Goal: Transaction & Acquisition: Purchase product/service

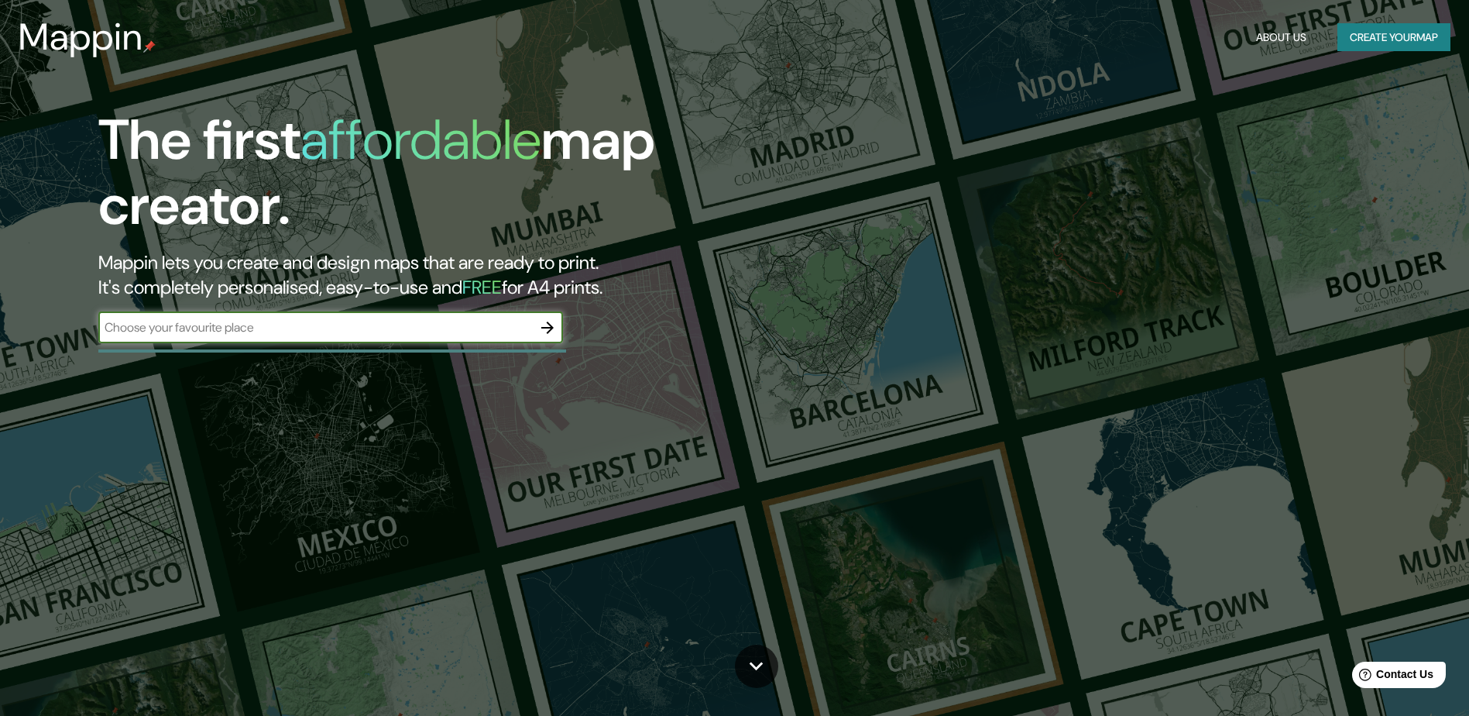
click at [510, 329] on input "text" at bounding box center [315, 327] width 434 height 18
type input "zacapu"
click at [544, 332] on icon "button" at bounding box center [547, 327] width 19 height 19
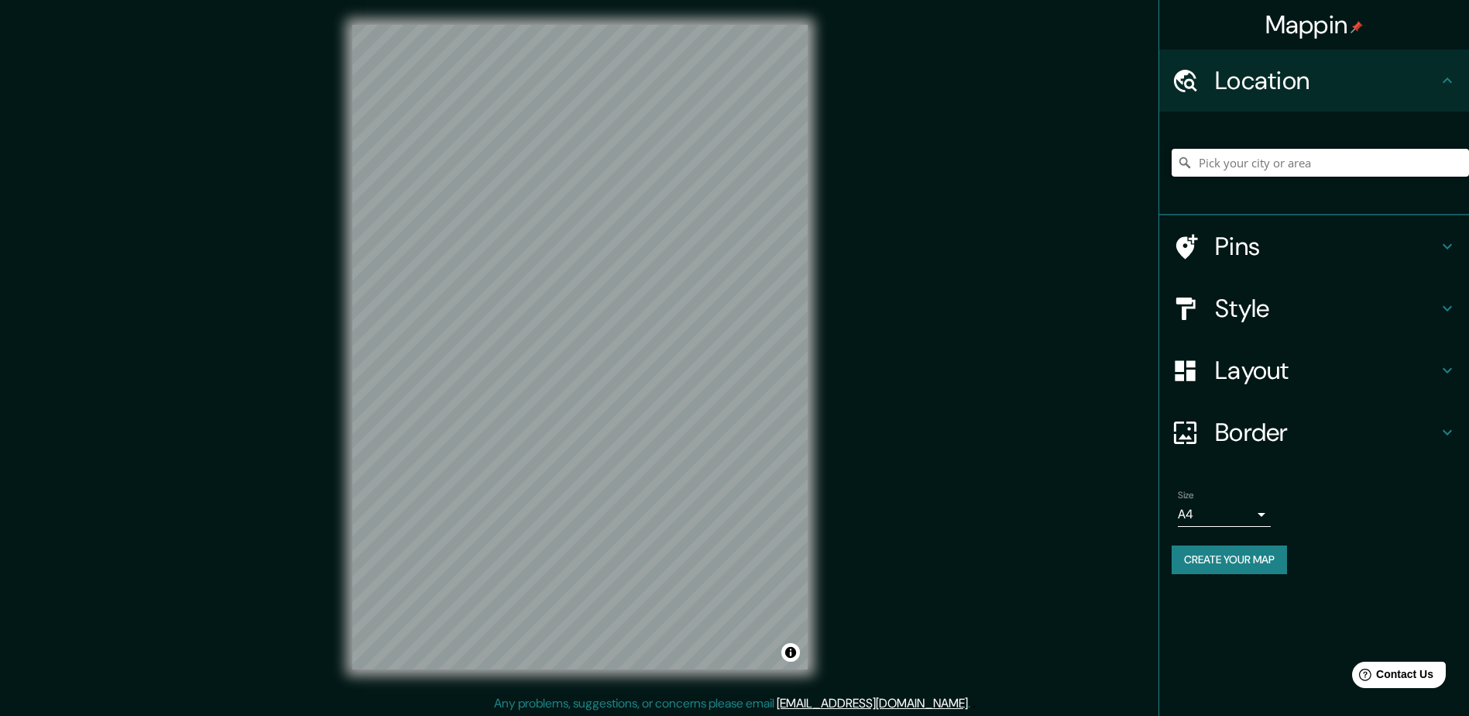
click at [1262, 159] on input "Pick your city or area" at bounding box center [1320, 163] width 297 height 28
type input "Zacapu, Michoacán, México"
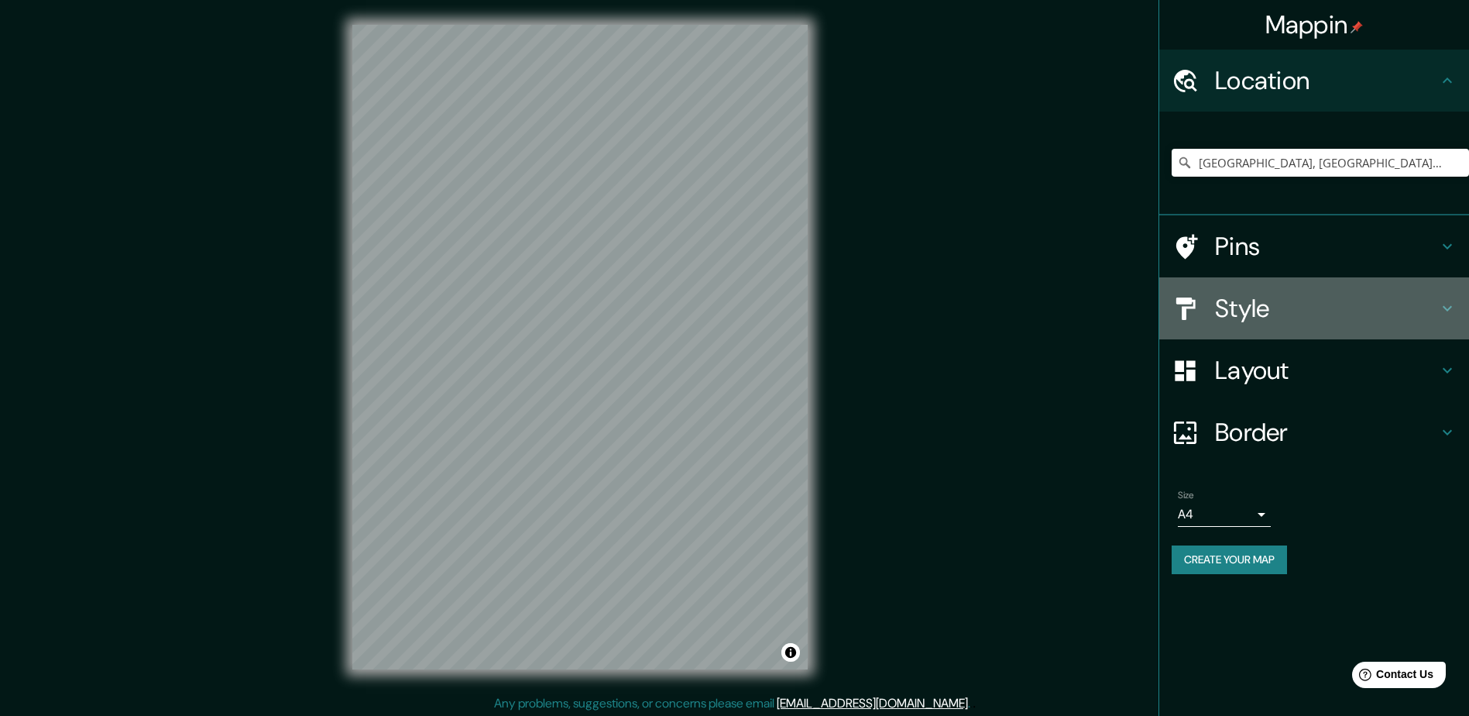
click at [1330, 304] on h4 "Style" at bounding box center [1326, 308] width 223 height 31
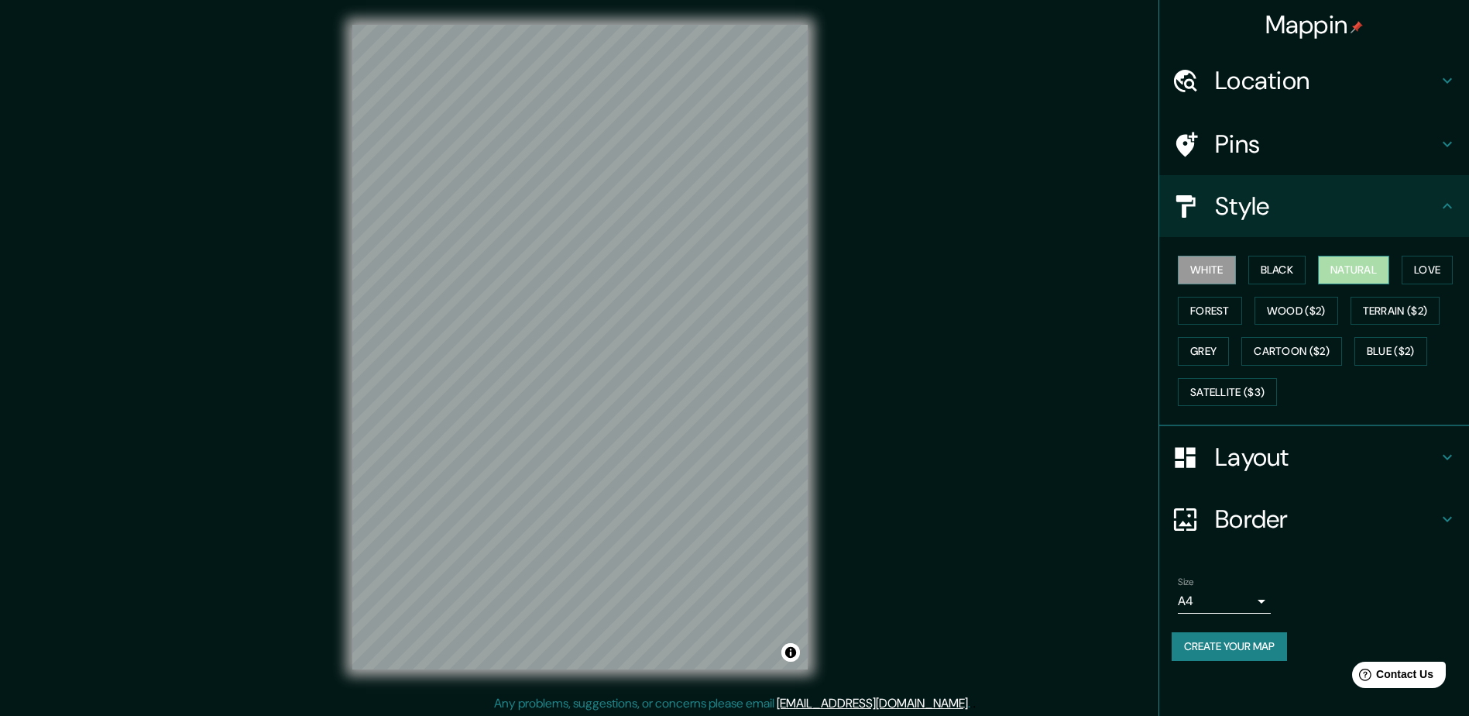
click at [1352, 266] on button "Natural" at bounding box center [1353, 270] width 71 height 29
click at [1332, 121] on div "Pins" at bounding box center [1315, 144] width 310 height 62
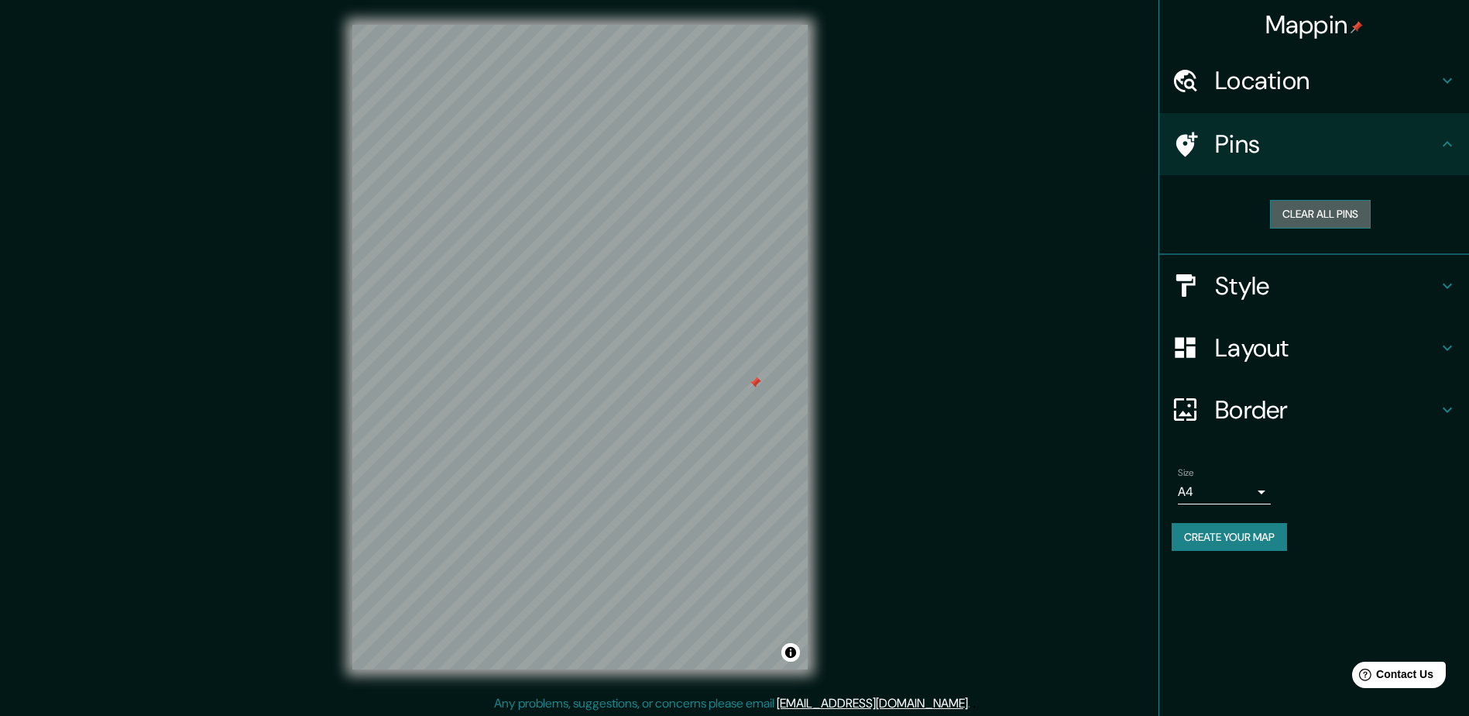
click at [1307, 207] on button "Clear all pins" at bounding box center [1320, 214] width 101 height 29
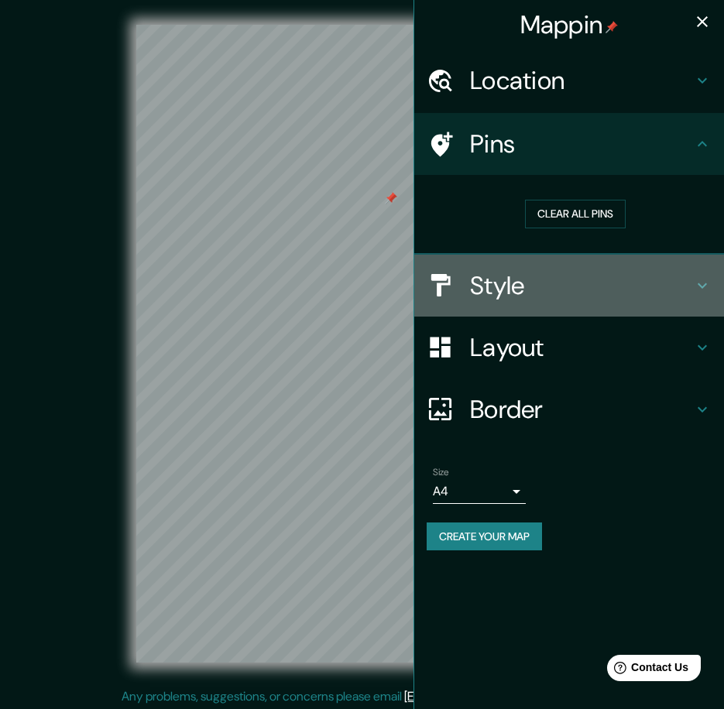
click at [522, 282] on h4 "Style" at bounding box center [581, 285] width 223 height 31
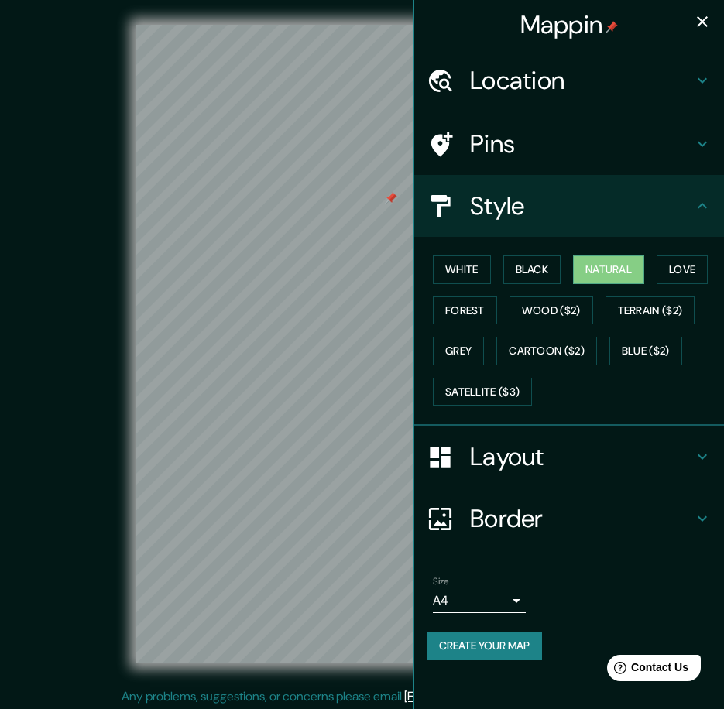
click at [553, 139] on h4 "Pins" at bounding box center [581, 144] width 223 height 31
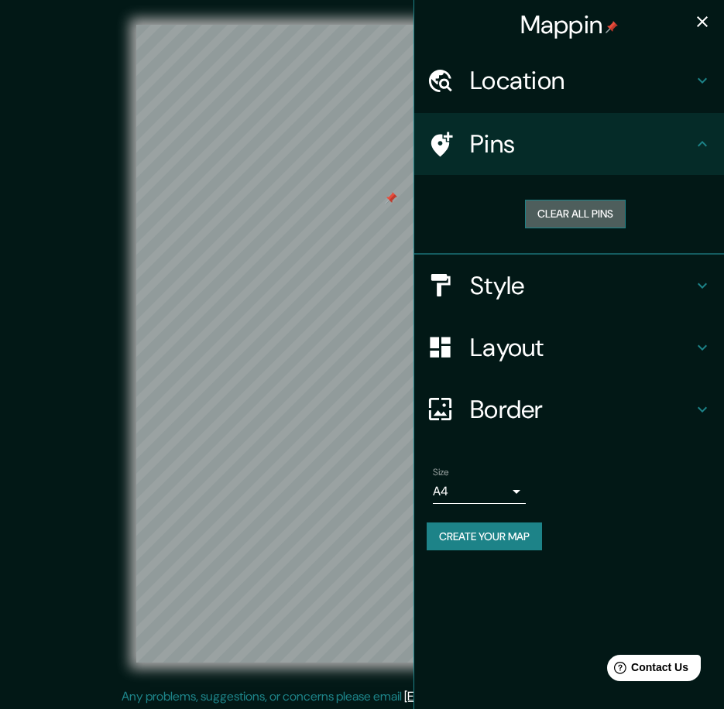
click at [595, 213] on button "Clear all pins" at bounding box center [575, 214] width 101 height 29
click at [705, 22] on icon "button" at bounding box center [702, 21] width 19 height 19
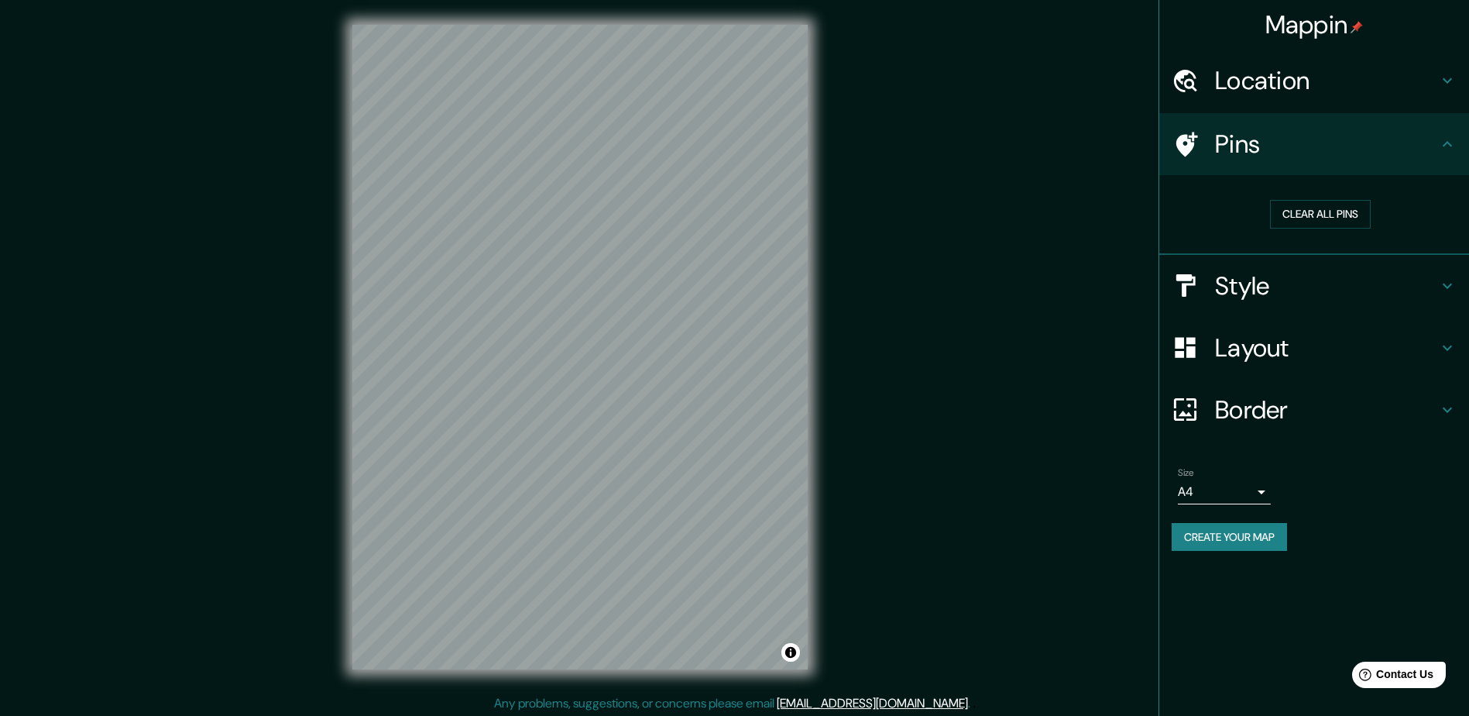
click at [1249, 528] on button "Create your map" at bounding box center [1229, 537] width 115 height 29
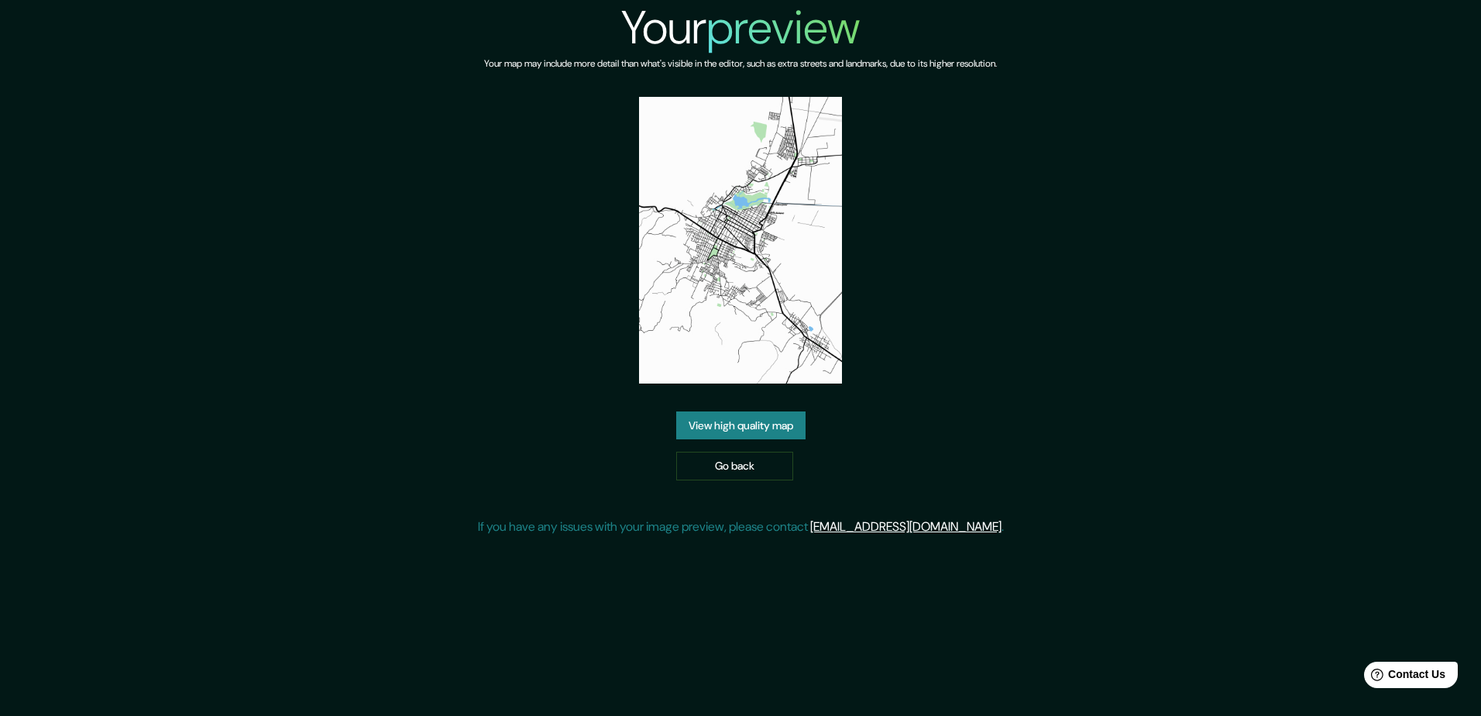
click at [1158, 195] on div "Your preview Your map may include more detail than what's visible in the editor…" at bounding box center [740, 274] width 1481 height 548
click at [771, 432] on link "View high quality map" at bounding box center [740, 425] width 129 height 29
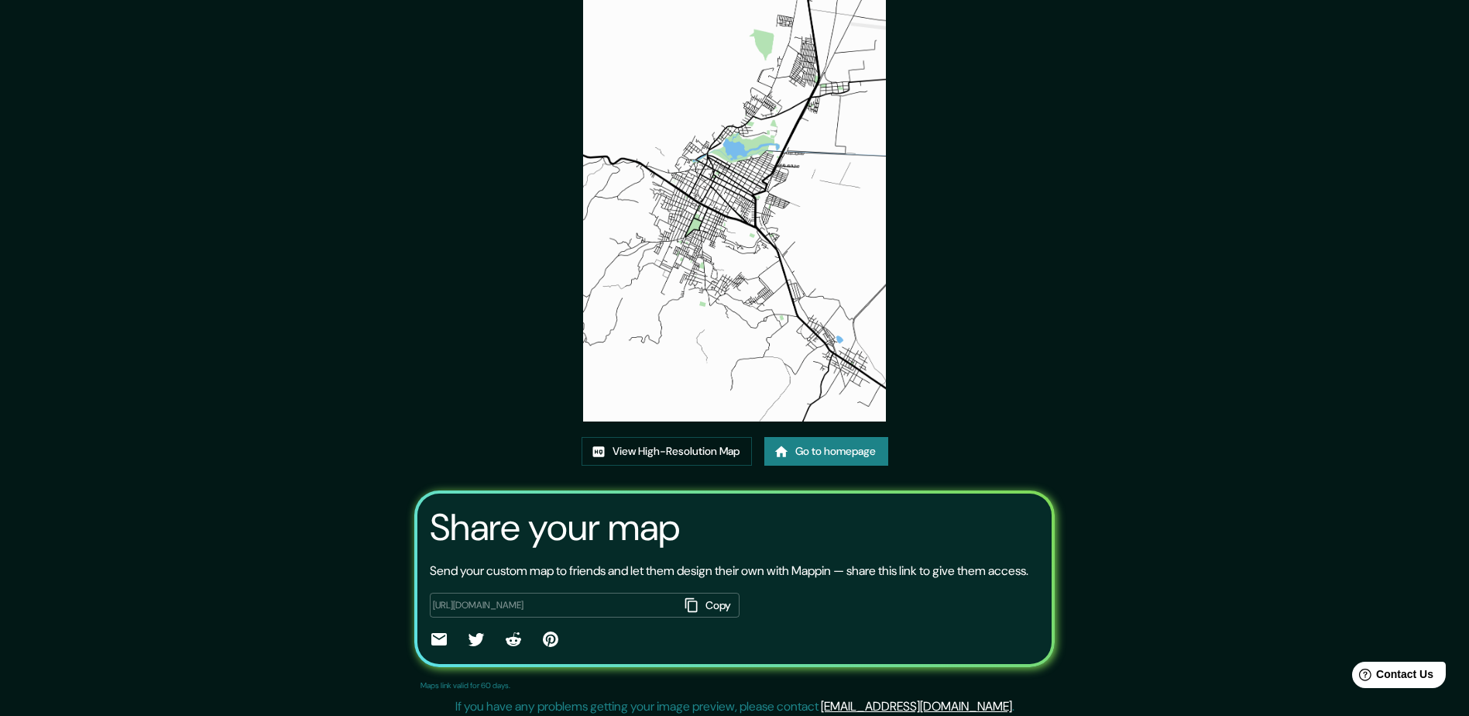
scroll to position [101, 0]
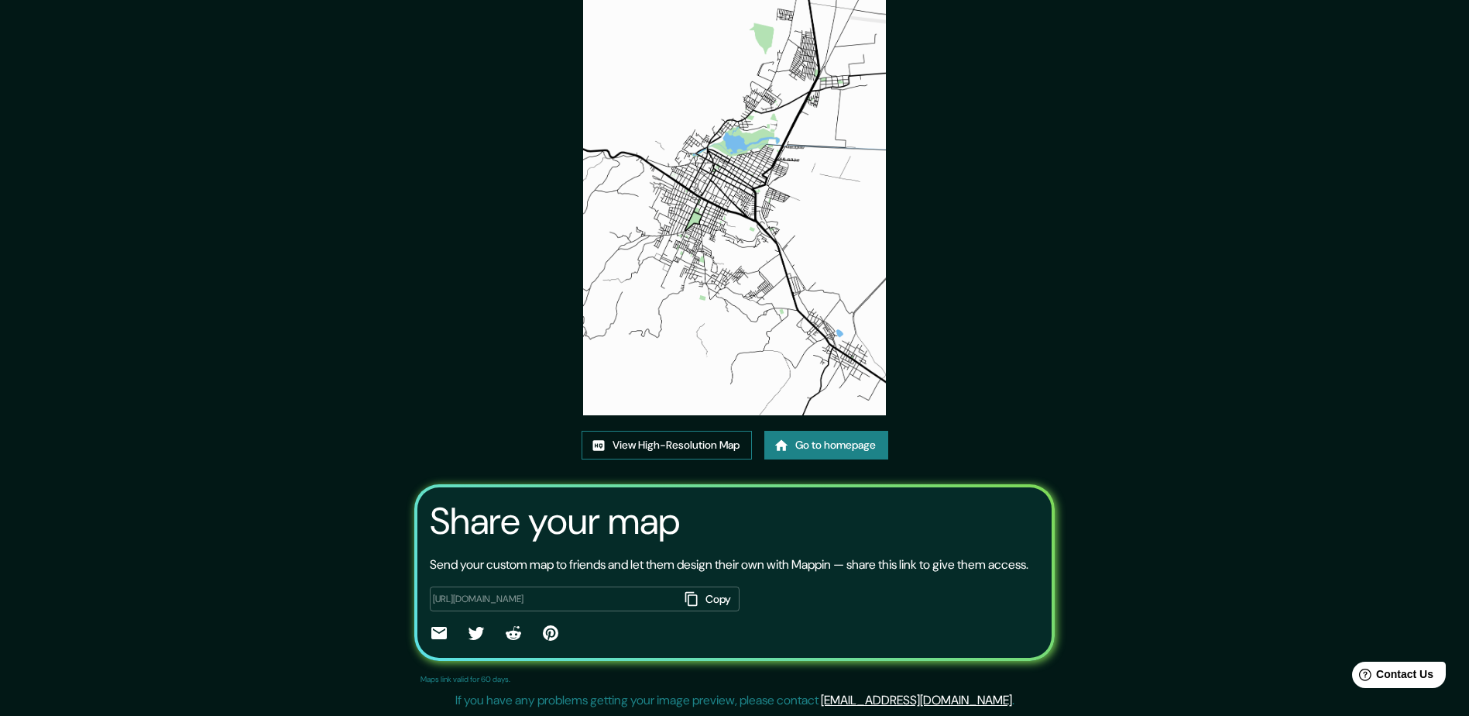
click at [725, 435] on link "View High-Resolution Map" at bounding box center [667, 445] width 170 height 29
click at [858, 431] on link "Go to homepage" at bounding box center [826, 445] width 124 height 29
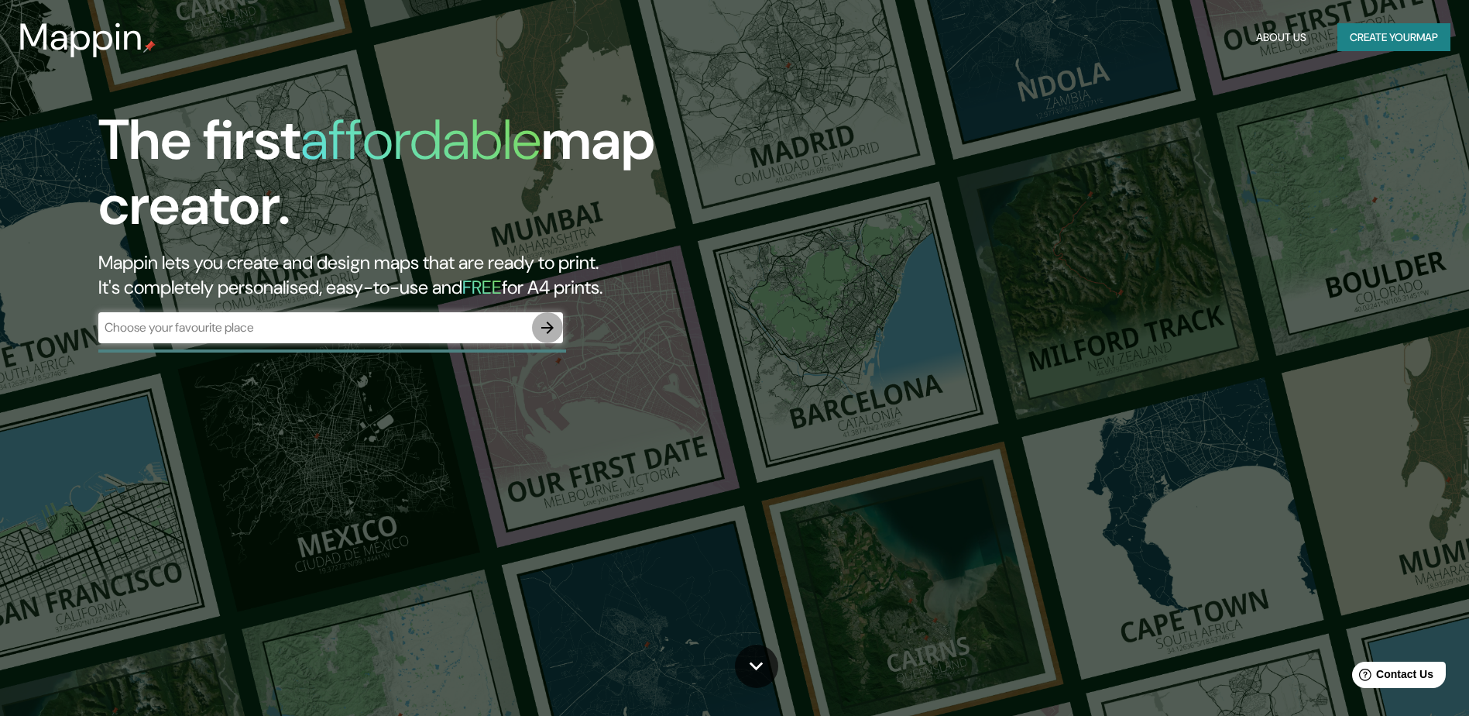
click at [548, 328] on icon "button" at bounding box center [547, 327] width 19 height 19
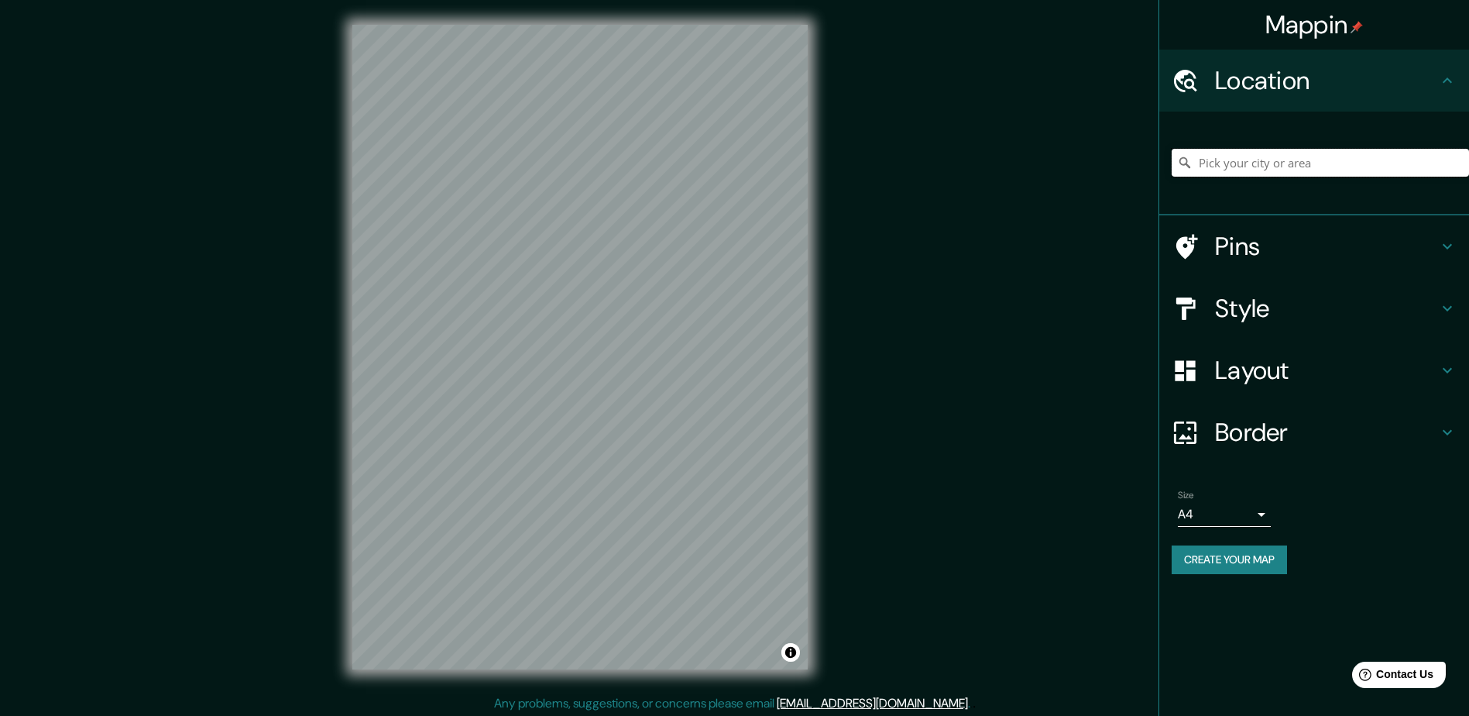
click at [1289, 162] on input "Pick your city or area" at bounding box center [1320, 163] width 297 height 28
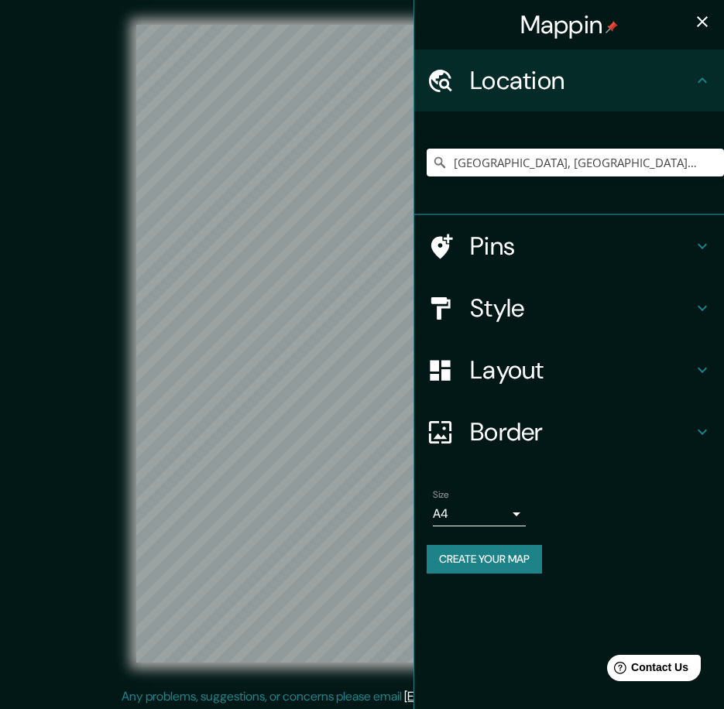
type input "Zacapu, Michoacán, México"
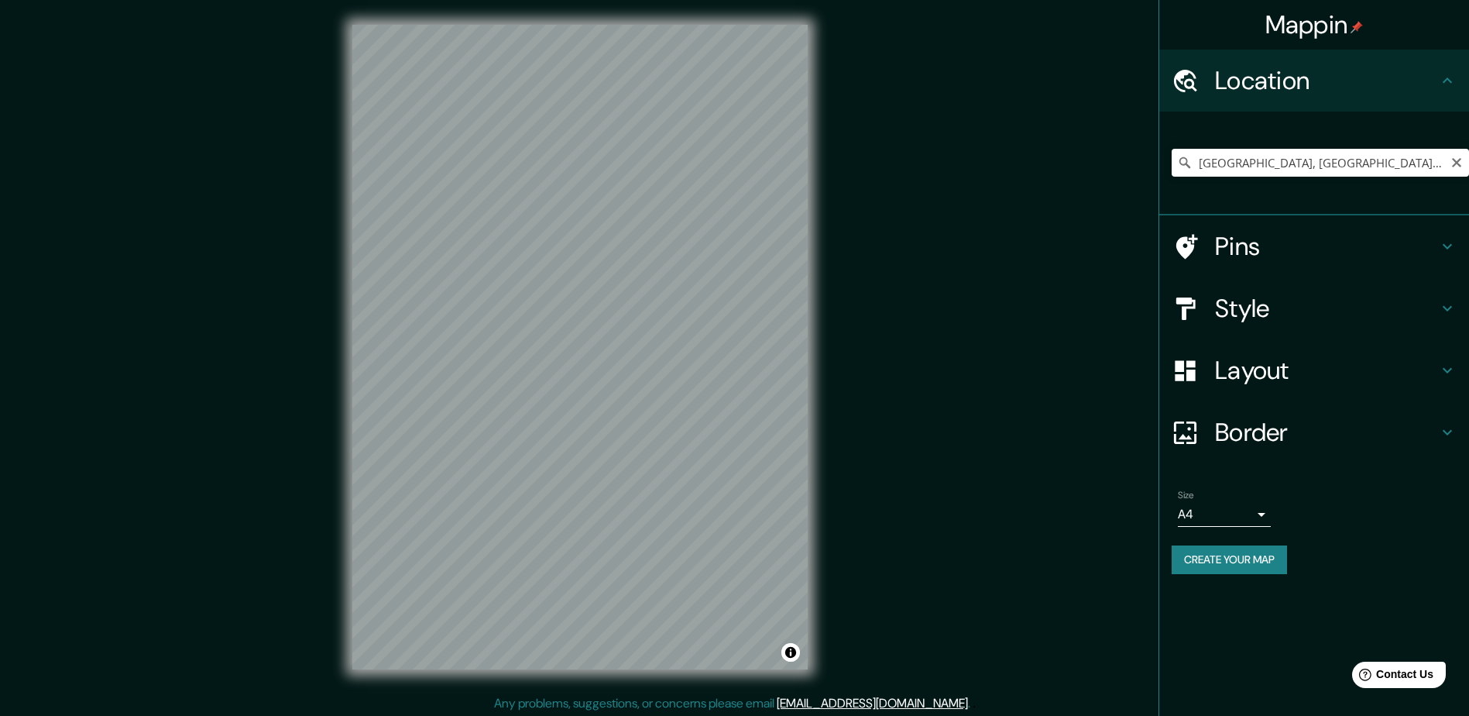
click at [1319, 314] on h4 "Style" at bounding box center [1326, 308] width 223 height 31
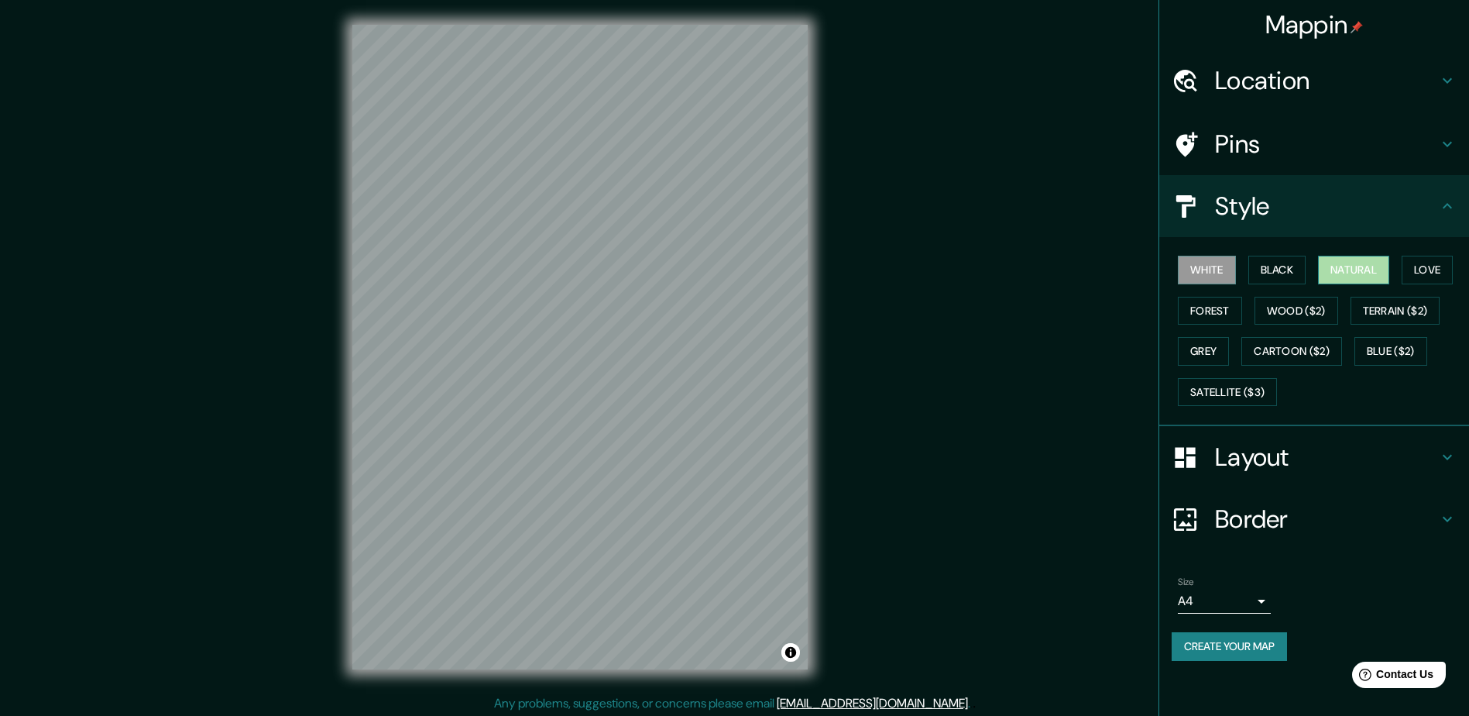
click at [1347, 264] on button "Natural" at bounding box center [1353, 270] width 71 height 29
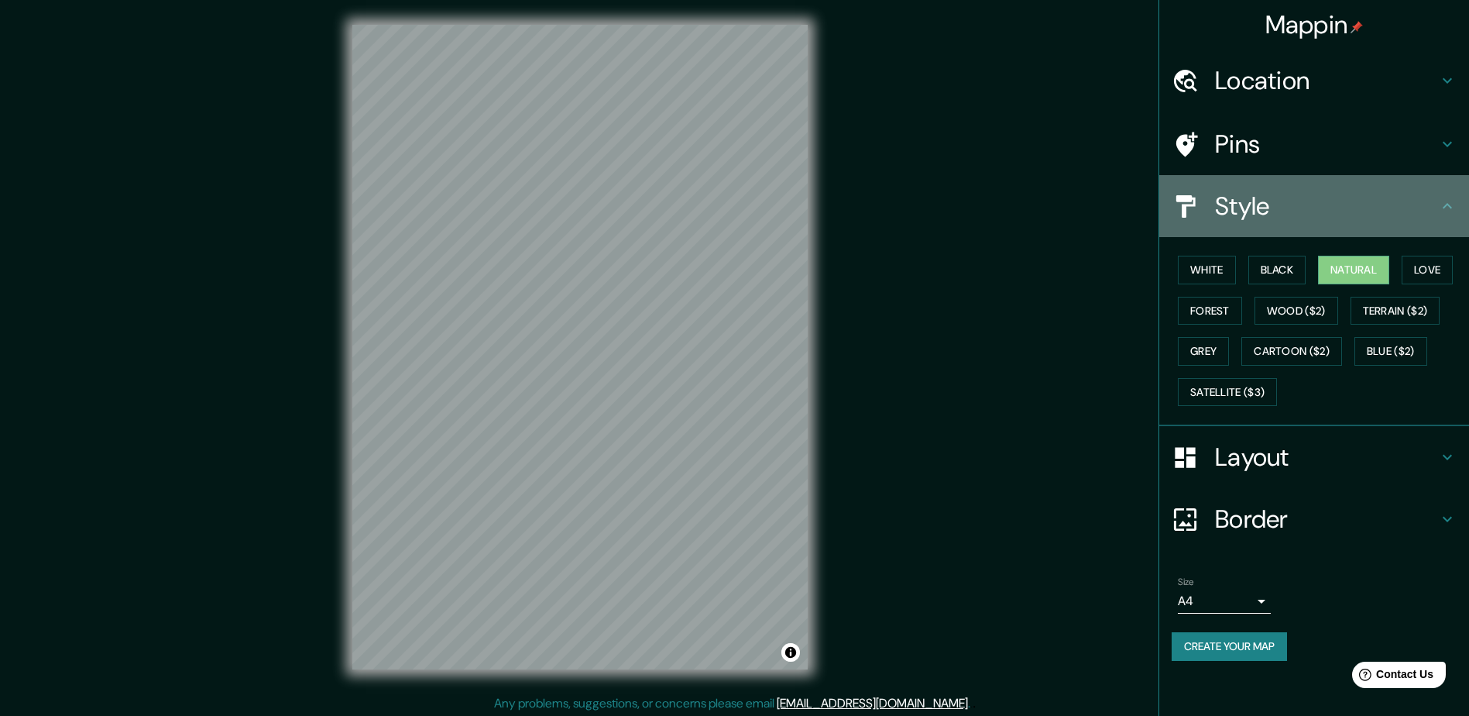
click at [1379, 210] on h4 "Style" at bounding box center [1326, 206] width 223 height 31
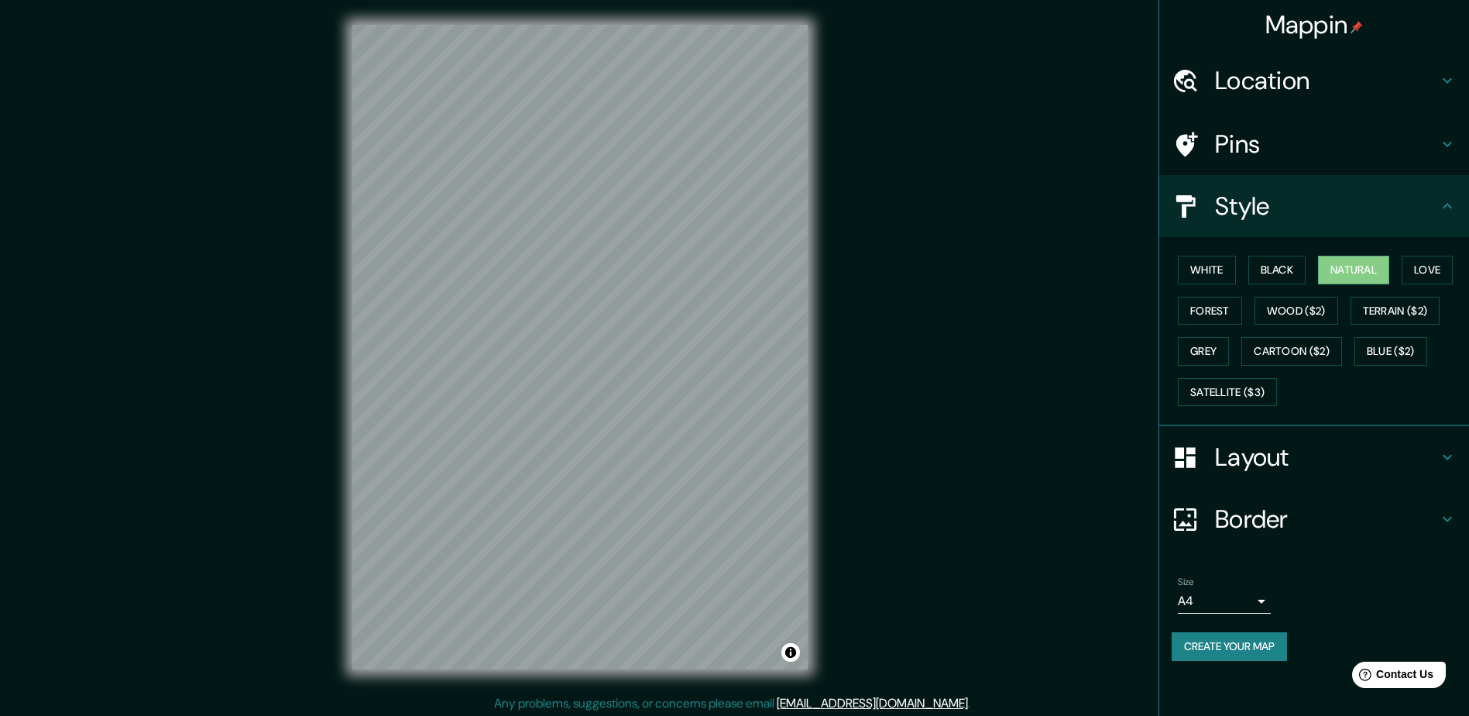
click at [1281, 452] on h4 "Layout" at bounding box center [1326, 456] width 223 height 31
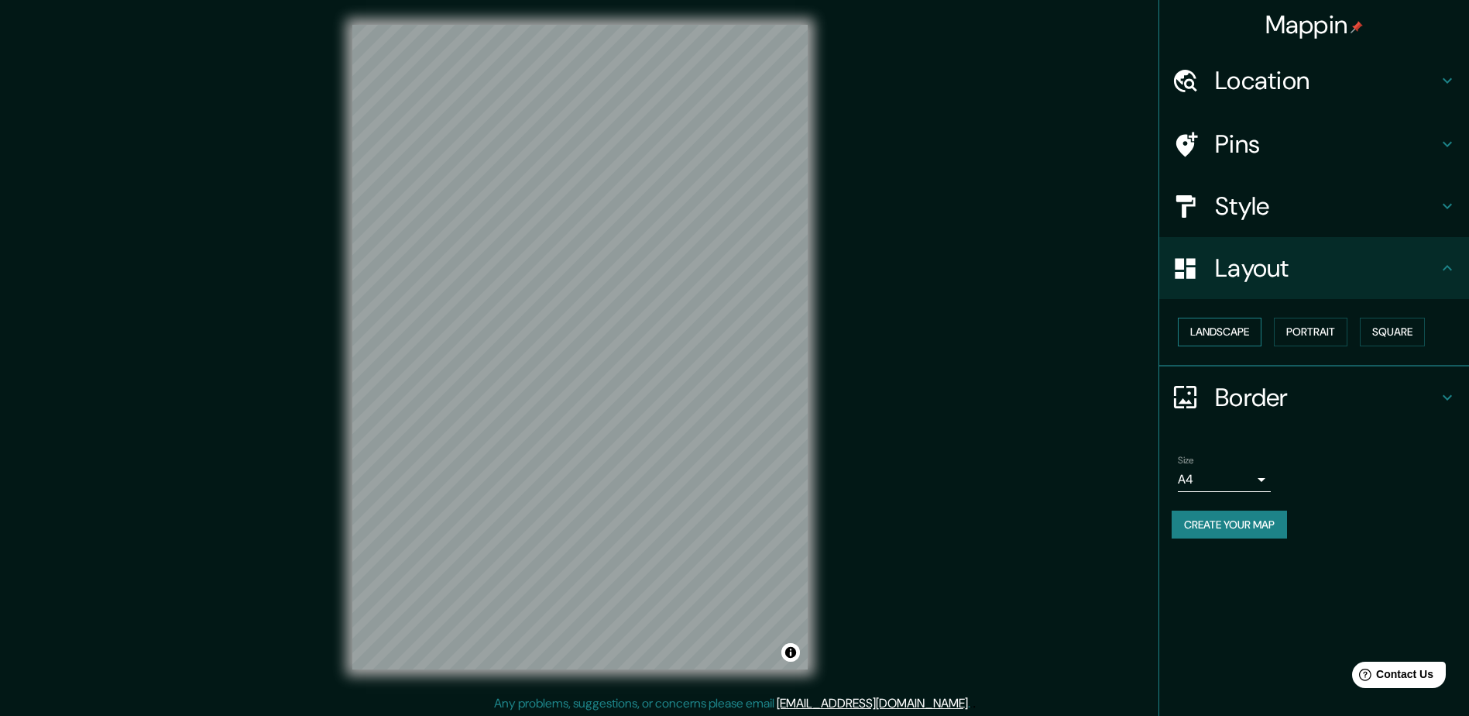
click at [1215, 327] on button "Landscape" at bounding box center [1220, 332] width 84 height 29
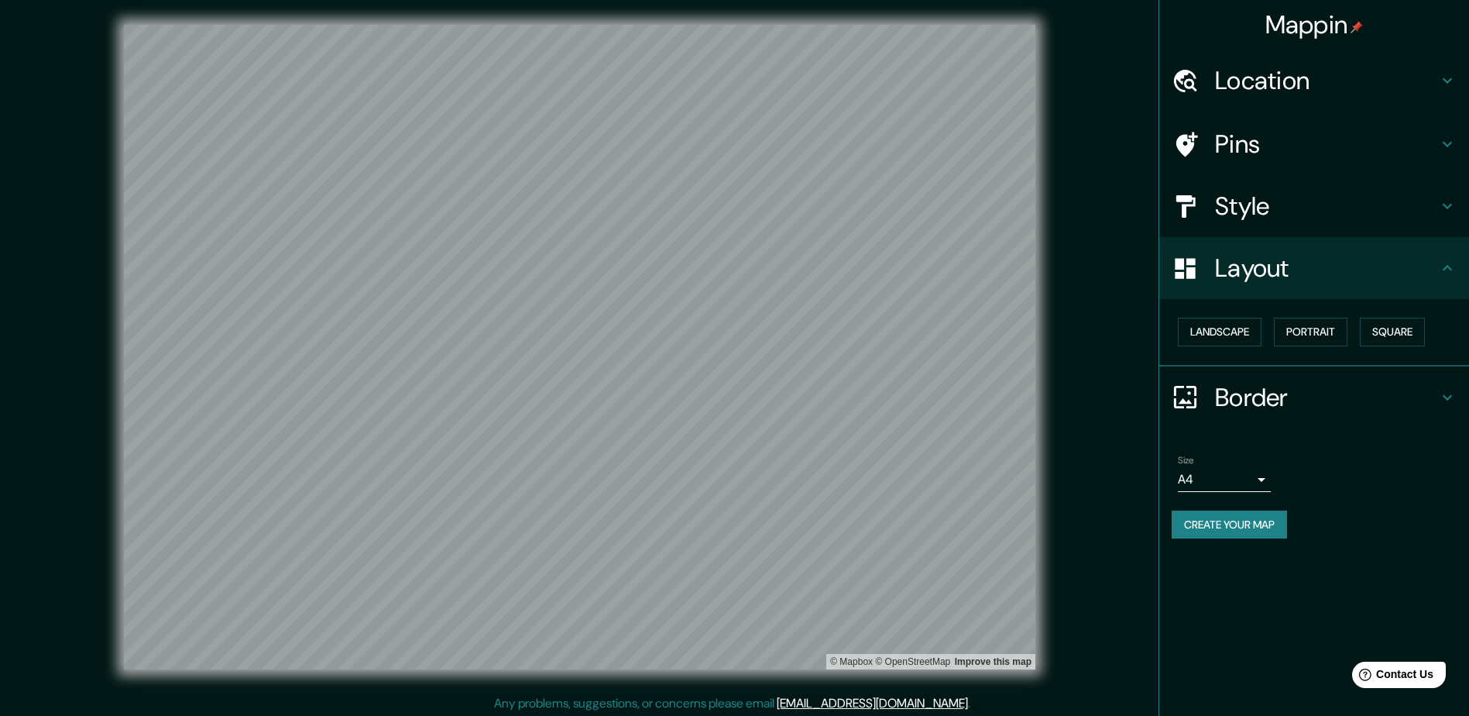
click at [1273, 521] on button "Create your map" at bounding box center [1229, 524] width 115 height 29
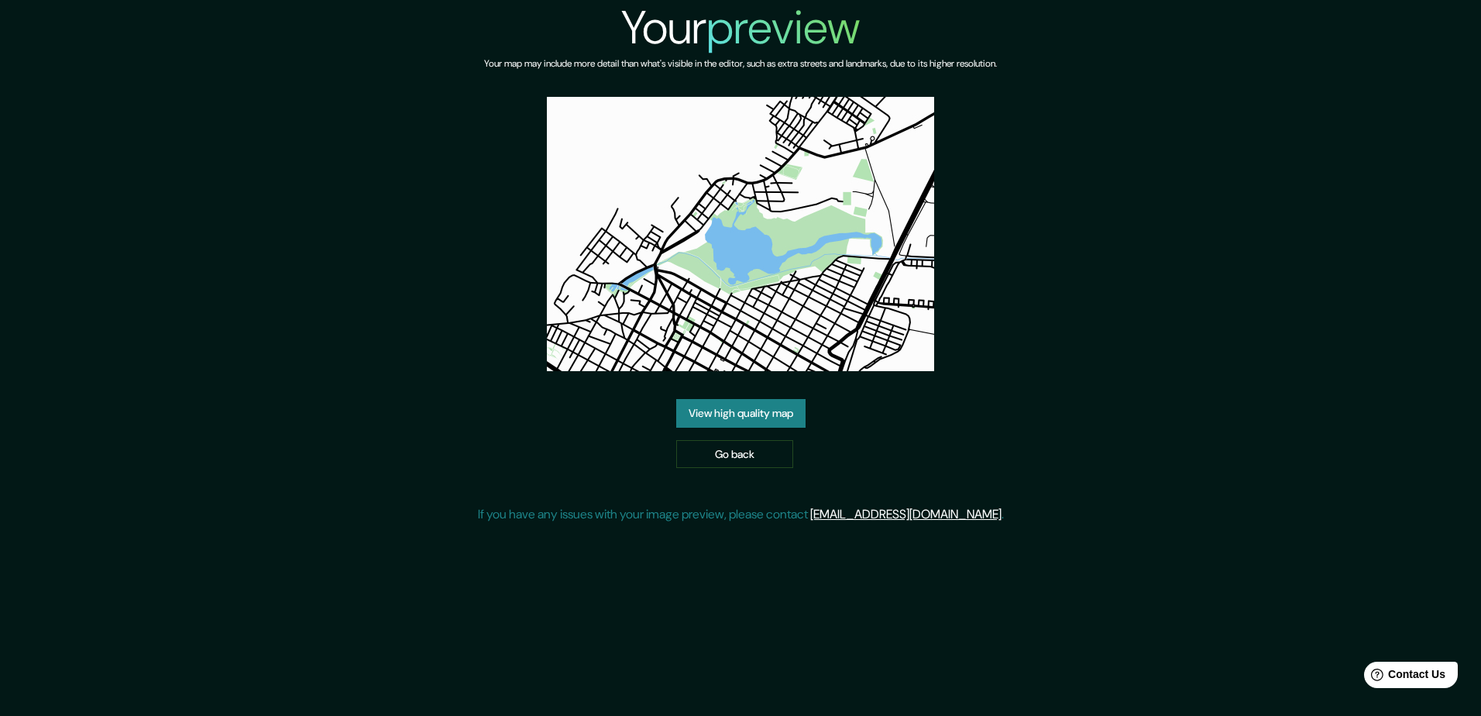
click at [777, 411] on link "View high quality map" at bounding box center [740, 413] width 129 height 29
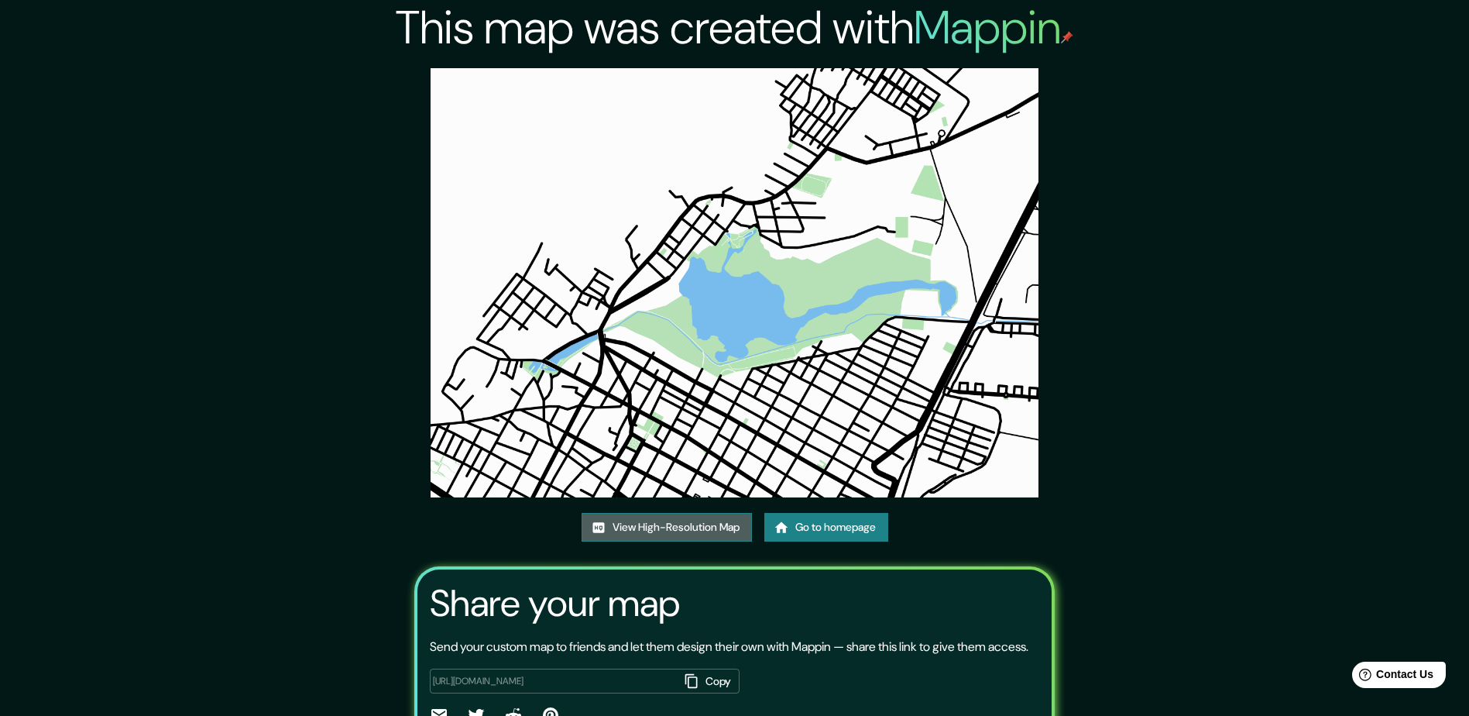
click at [685, 521] on link "View High-Resolution Map" at bounding box center [667, 527] width 170 height 29
click at [812, 528] on link "Go to homepage" at bounding box center [826, 527] width 124 height 29
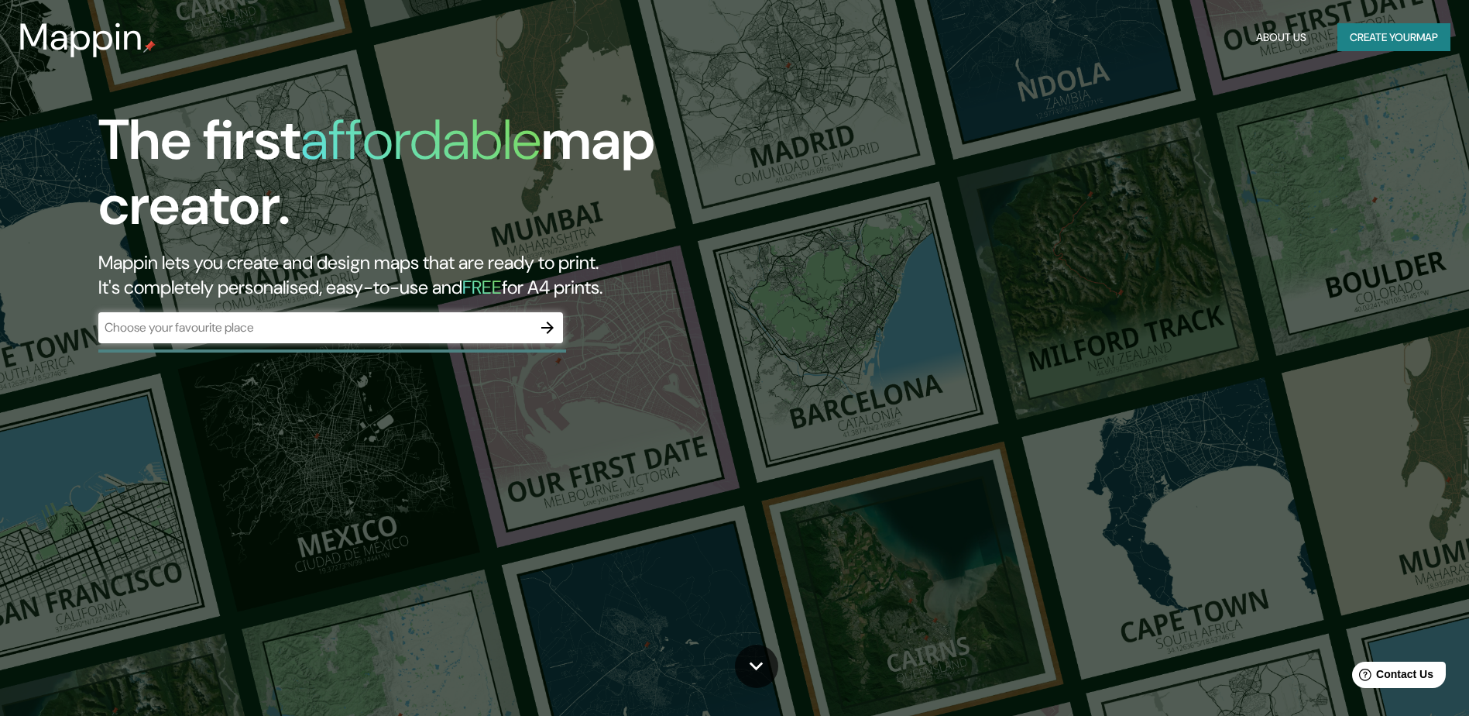
click at [545, 325] on icon "button" at bounding box center [547, 327] width 19 height 19
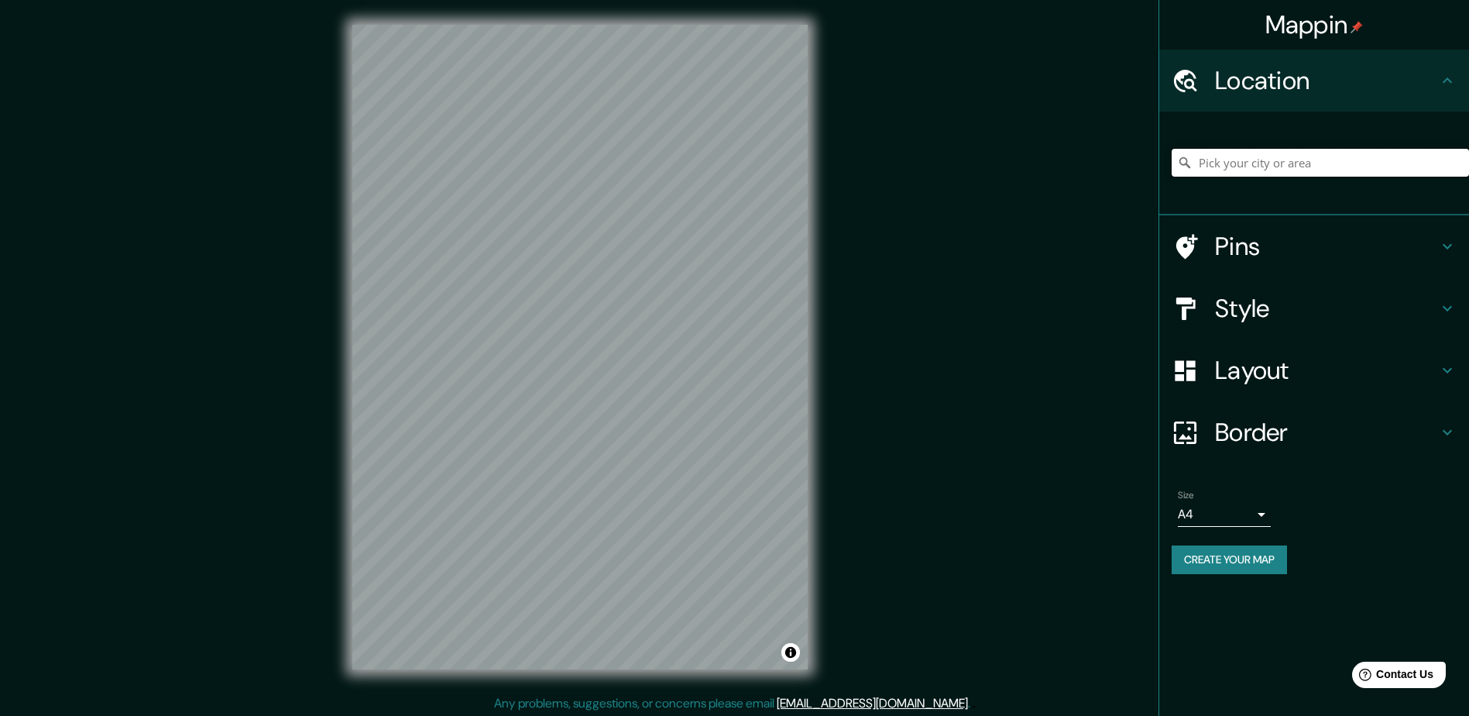
click at [1251, 166] on input "Pick your city or area" at bounding box center [1320, 163] width 297 height 28
type input "[GEOGRAPHIC_DATA], [GEOGRAPHIC_DATA], [GEOGRAPHIC_DATA]"
click at [1340, 373] on h4 "Layout" at bounding box center [1326, 370] width 223 height 31
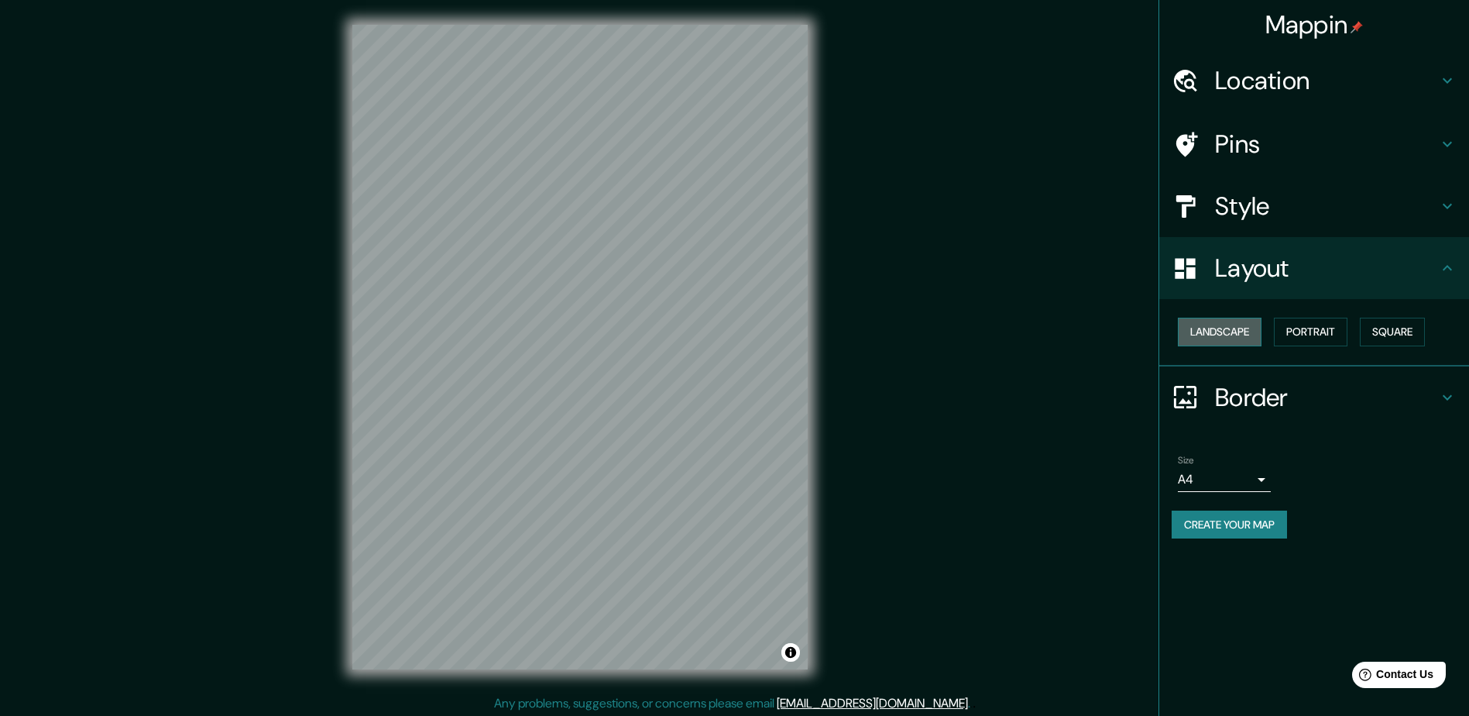
click at [1242, 325] on button "Landscape" at bounding box center [1220, 332] width 84 height 29
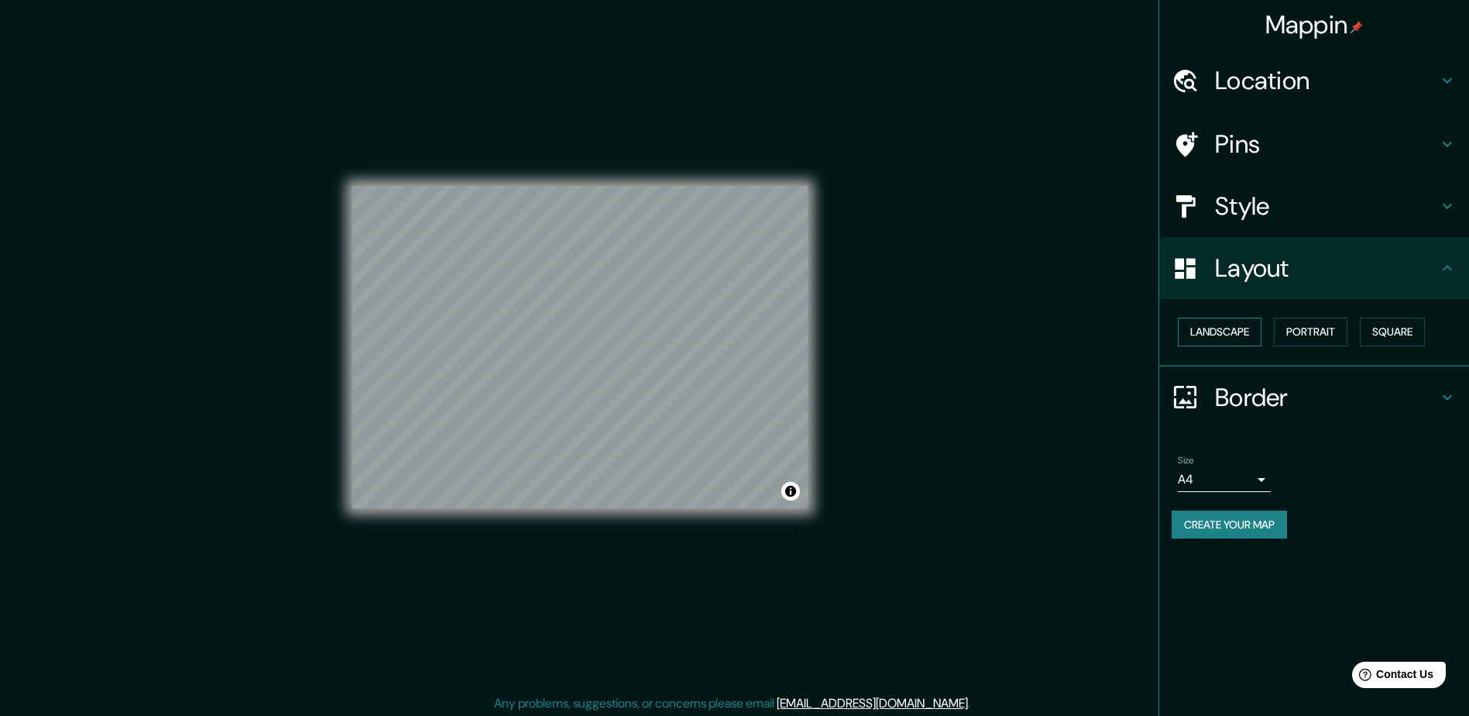
click at [1235, 335] on button "Landscape" at bounding box center [1220, 332] width 84 height 29
click at [1326, 261] on h4 "Layout" at bounding box center [1326, 268] width 223 height 31
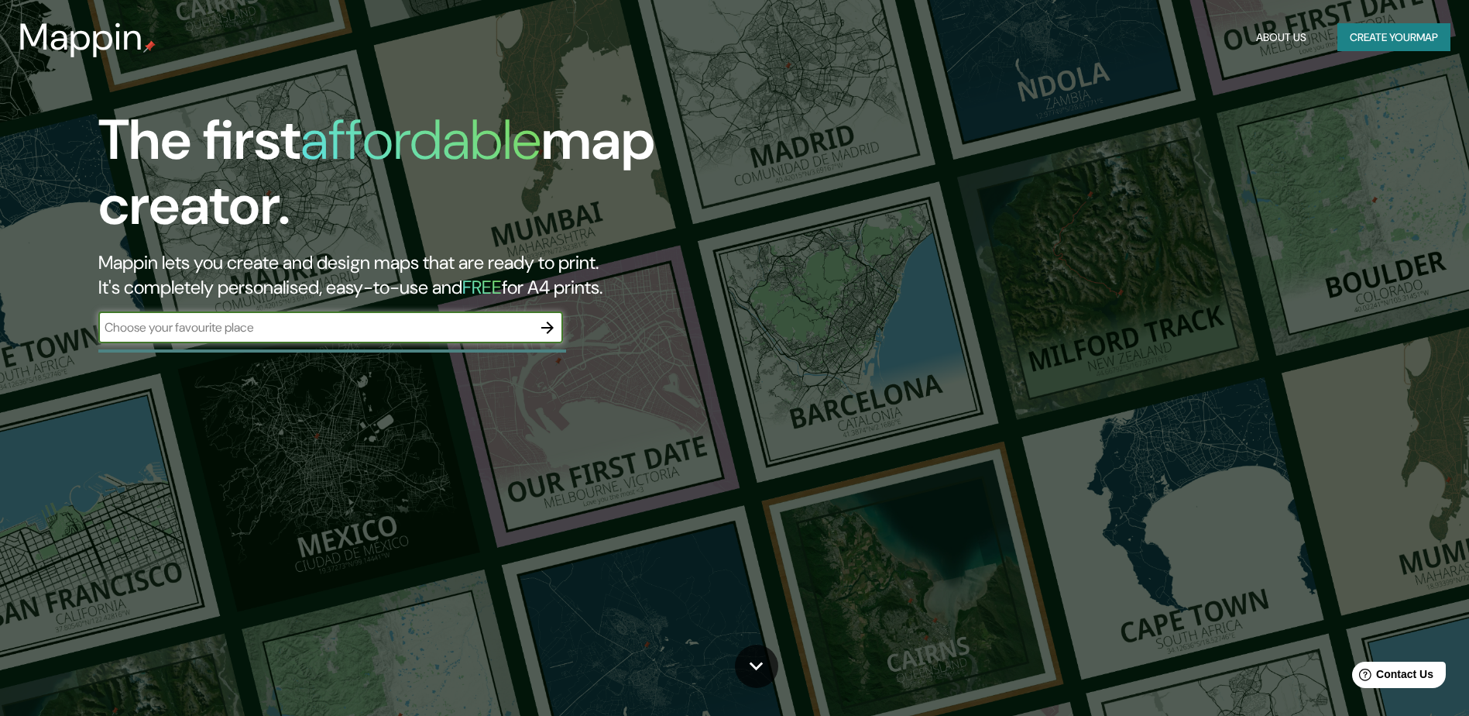
click at [434, 326] on input "text" at bounding box center [315, 327] width 434 height 18
type input "uruapan"
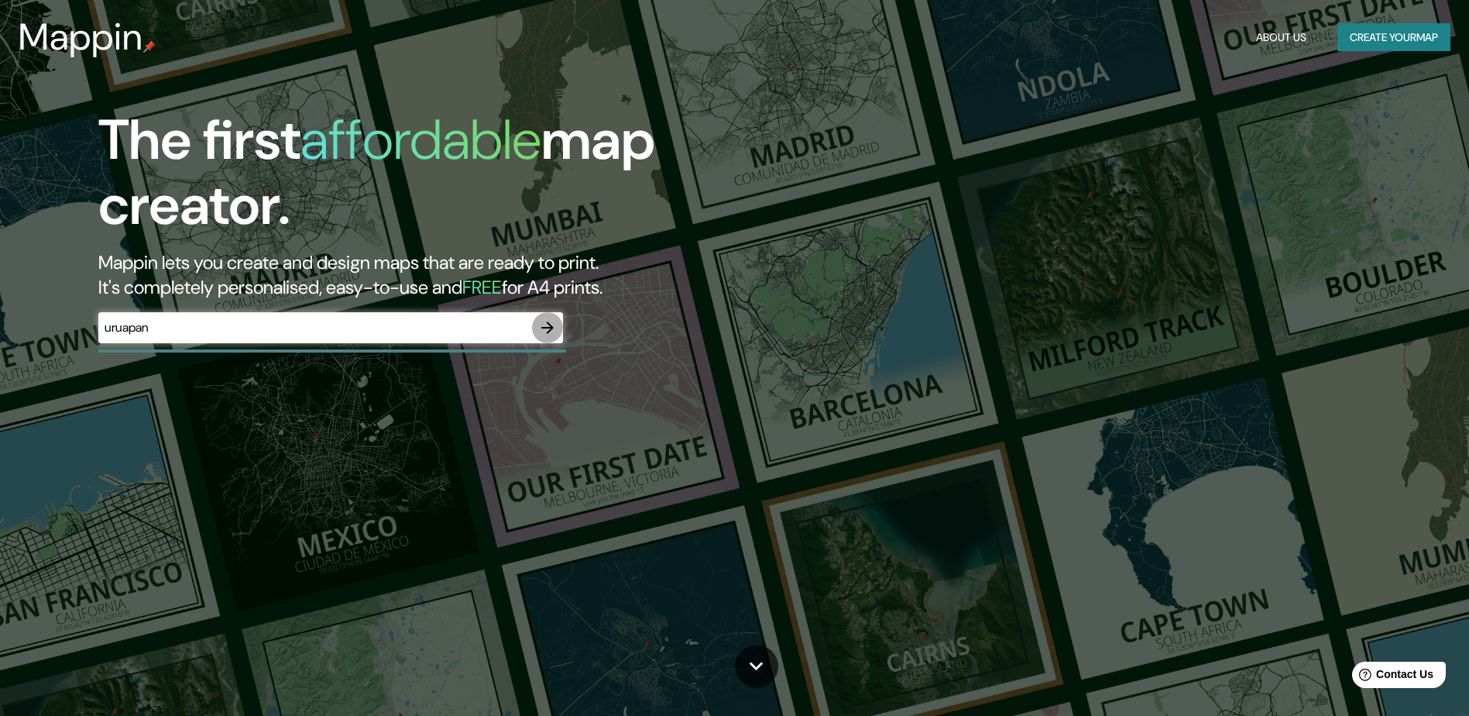
click at [548, 330] on icon "button" at bounding box center [547, 327] width 19 height 19
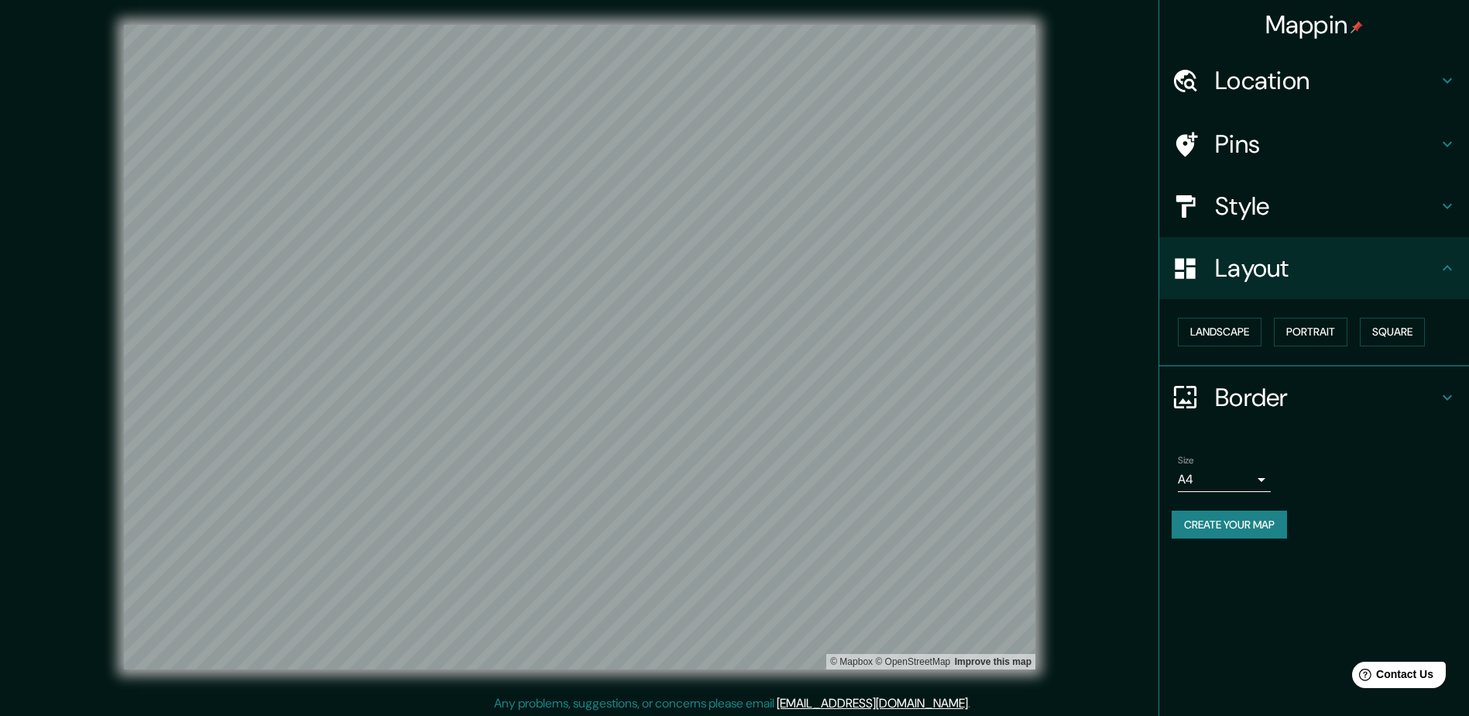
click at [1287, 283] on h4 "Layout" at bounding box center [1326, 268] width 223 height 31
click at [1240, 332] on button "Landscape" at bounding box center [1220, 332] width 84 height 29
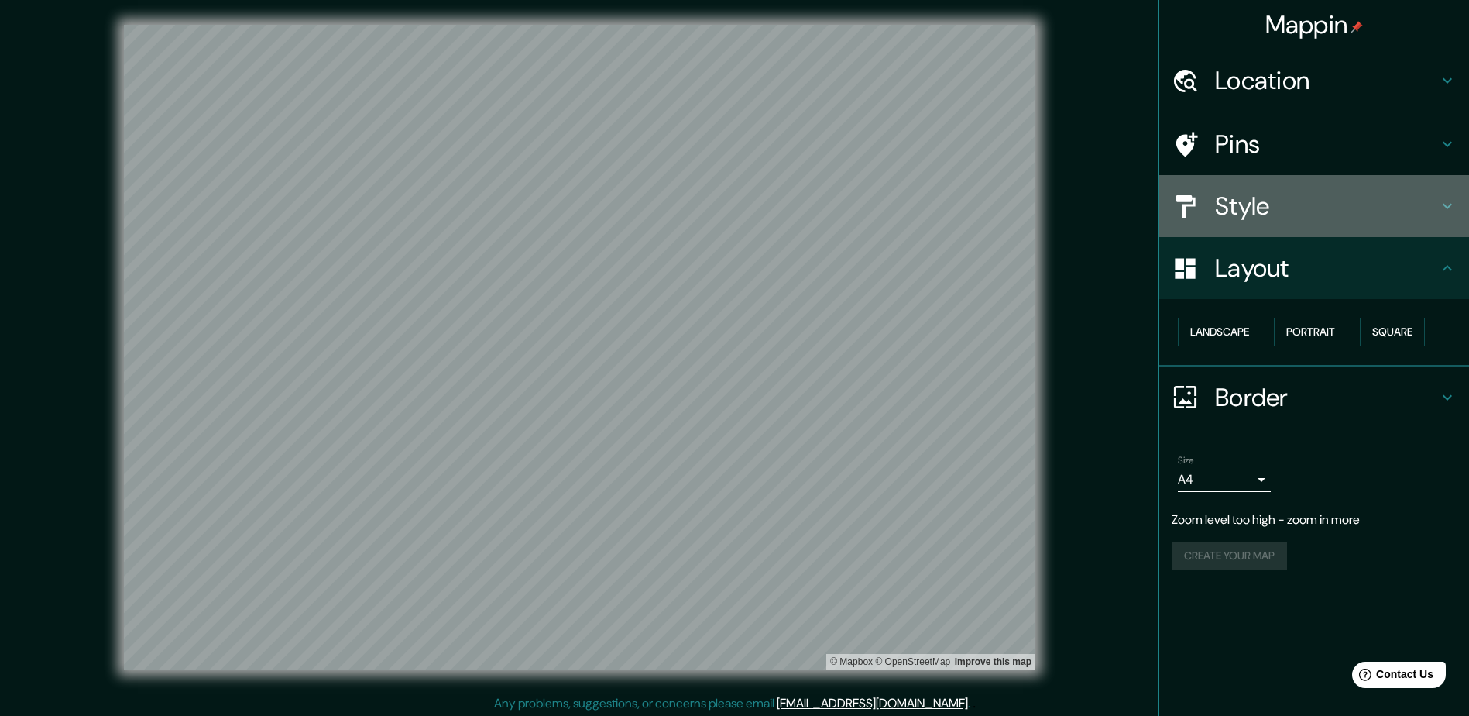
click at [1324, 201] on h4 "Style" at bounding box center [1326, 206] width 223 height 31
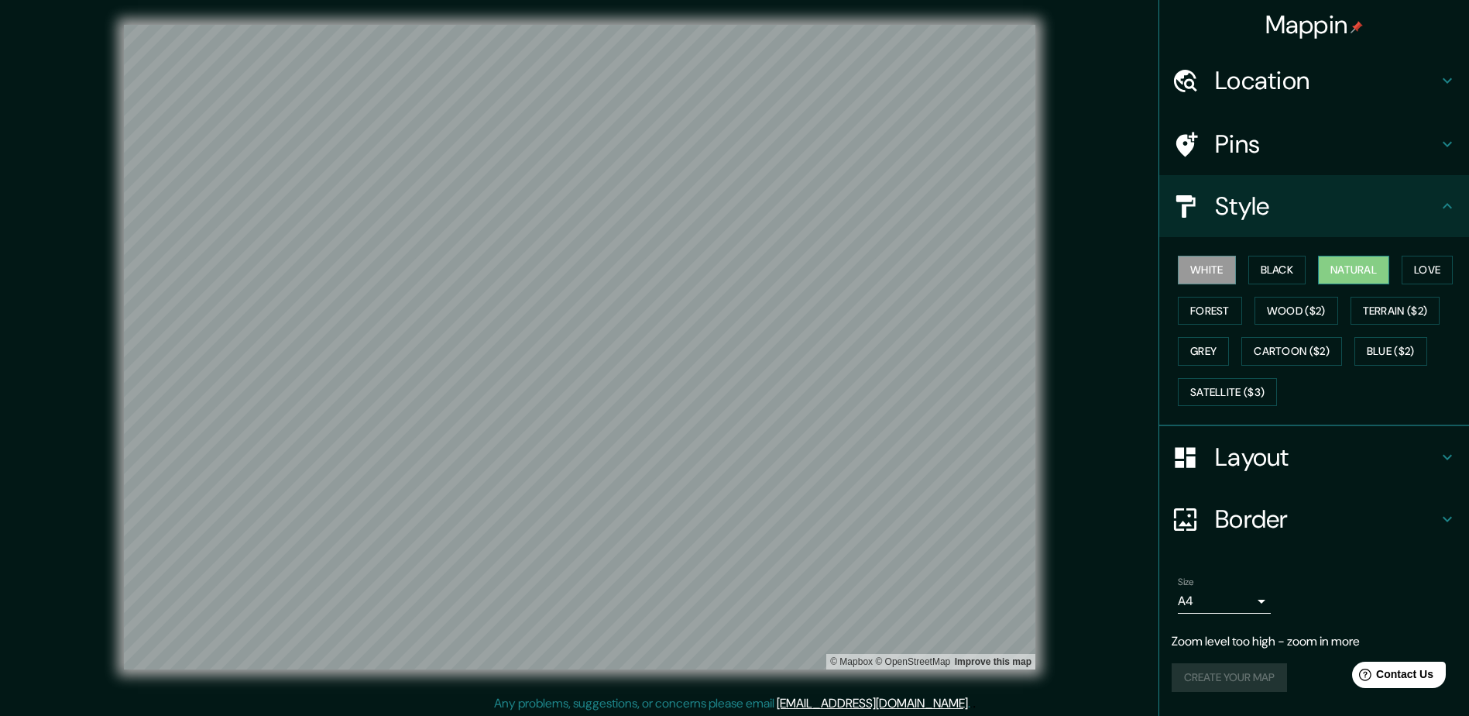
click at [1352, 266] on button "Natural" at bounding box center [1353, 270] width 71 height 29
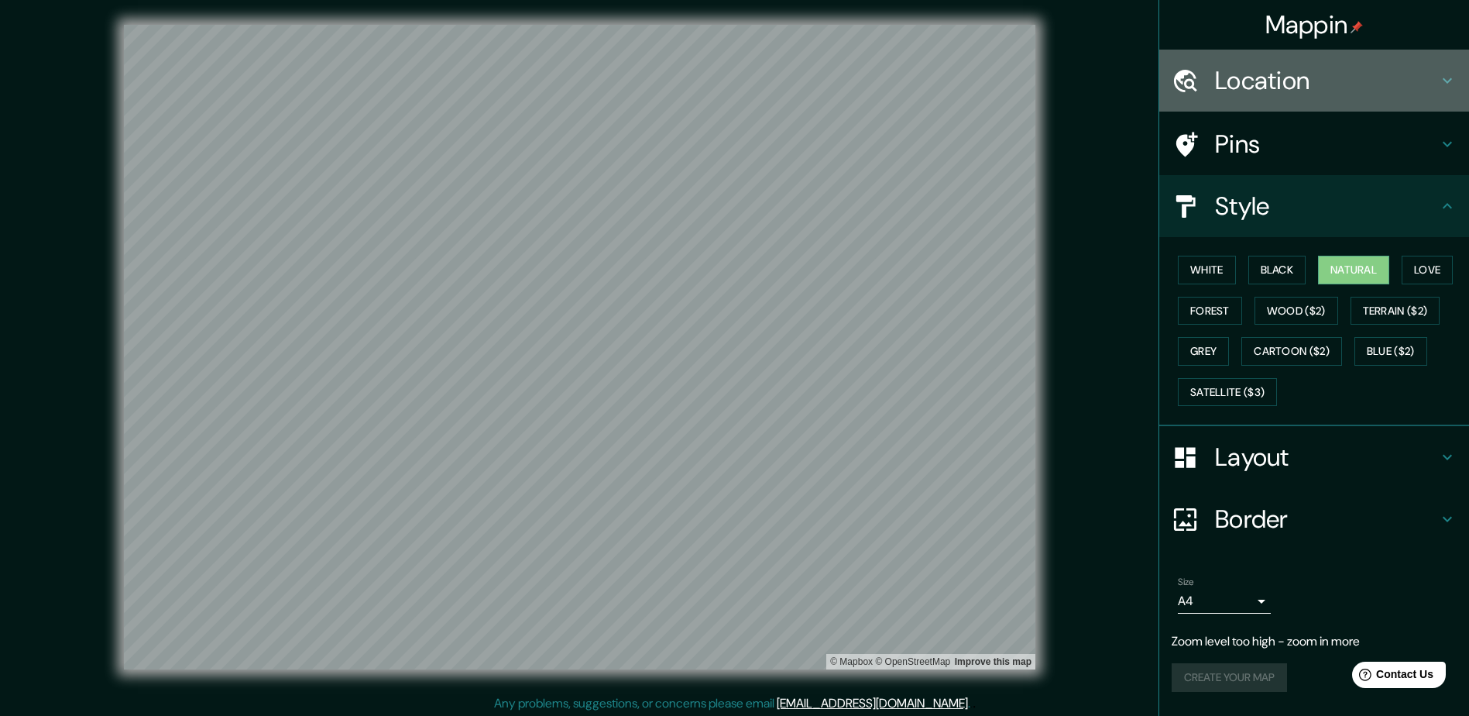
click at [1347, 74] on h4 "Location" at bounding box center [1326, 80] width 223 height 31
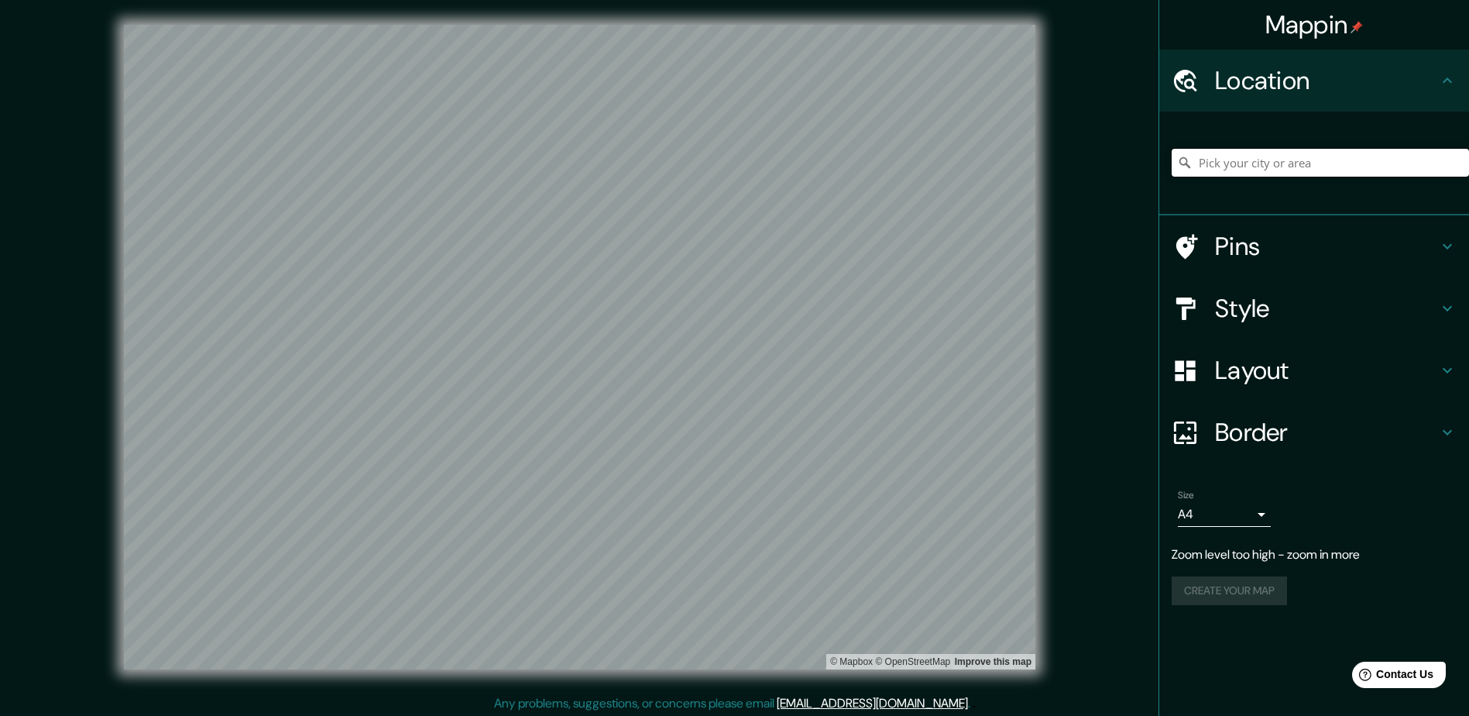
click at [1263, 160] on input "Pick your city or area" at bounding box center [1320, 163] width 297 height 28
type input "Uruapan, Michoacán, México"
click at [1240, 562] on button "Create your map" at bounding box center [1229, 559] width 115 height 29
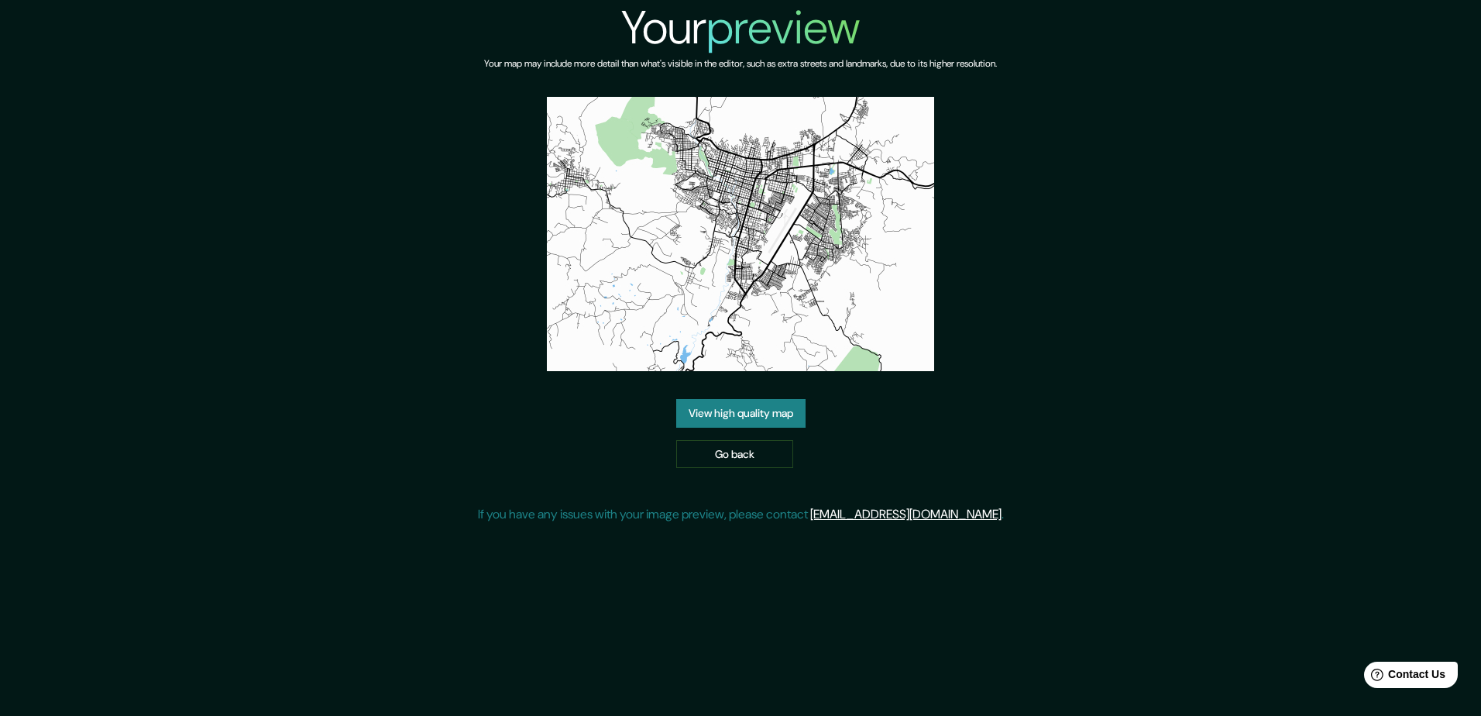
click at [754, 399] on link "View high quality map" at bounding box center [740, 413] width 129 height 29
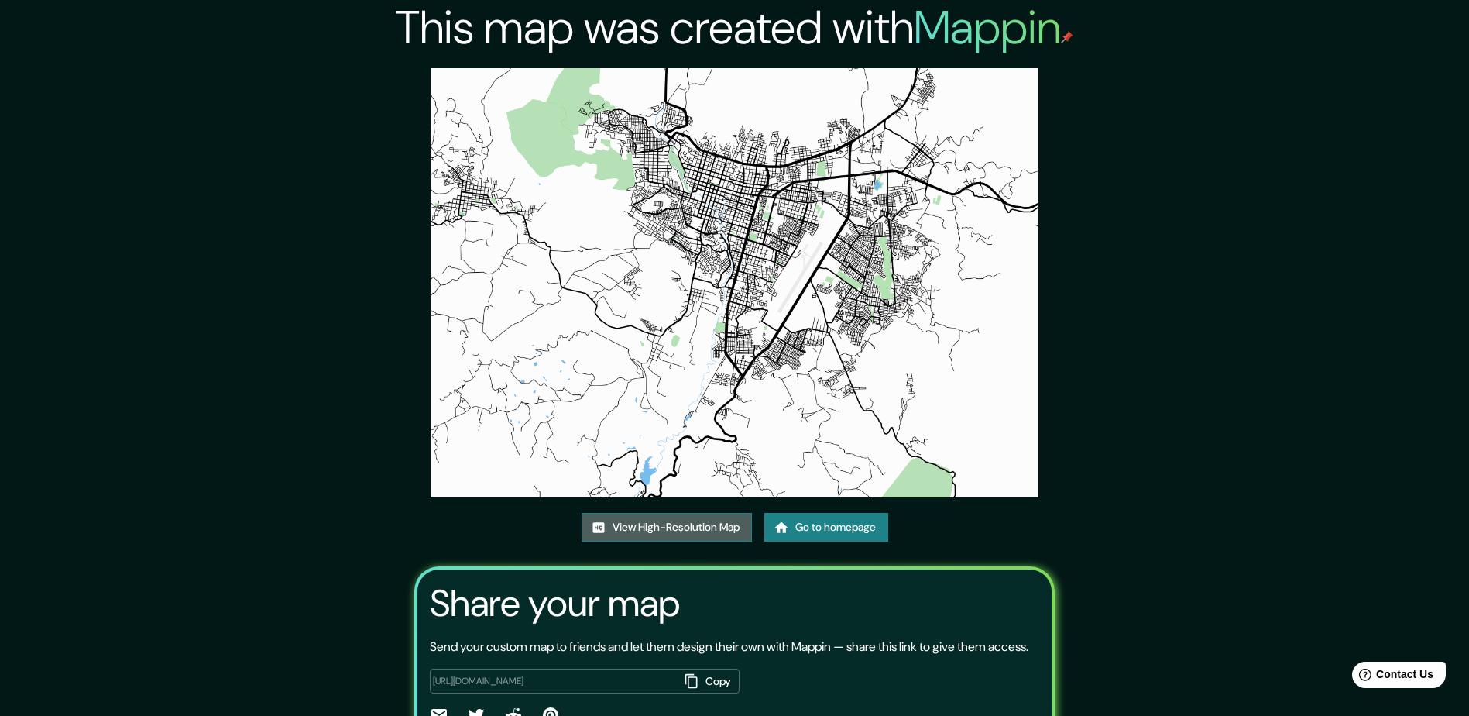
click at [672, 534] on link "View High-Resolution Map" at bounding box center [667, 527] width 170 height 29
click at [826, 532] on link "Go to homepage" at bounding box center [826, 527] width 124 height 29
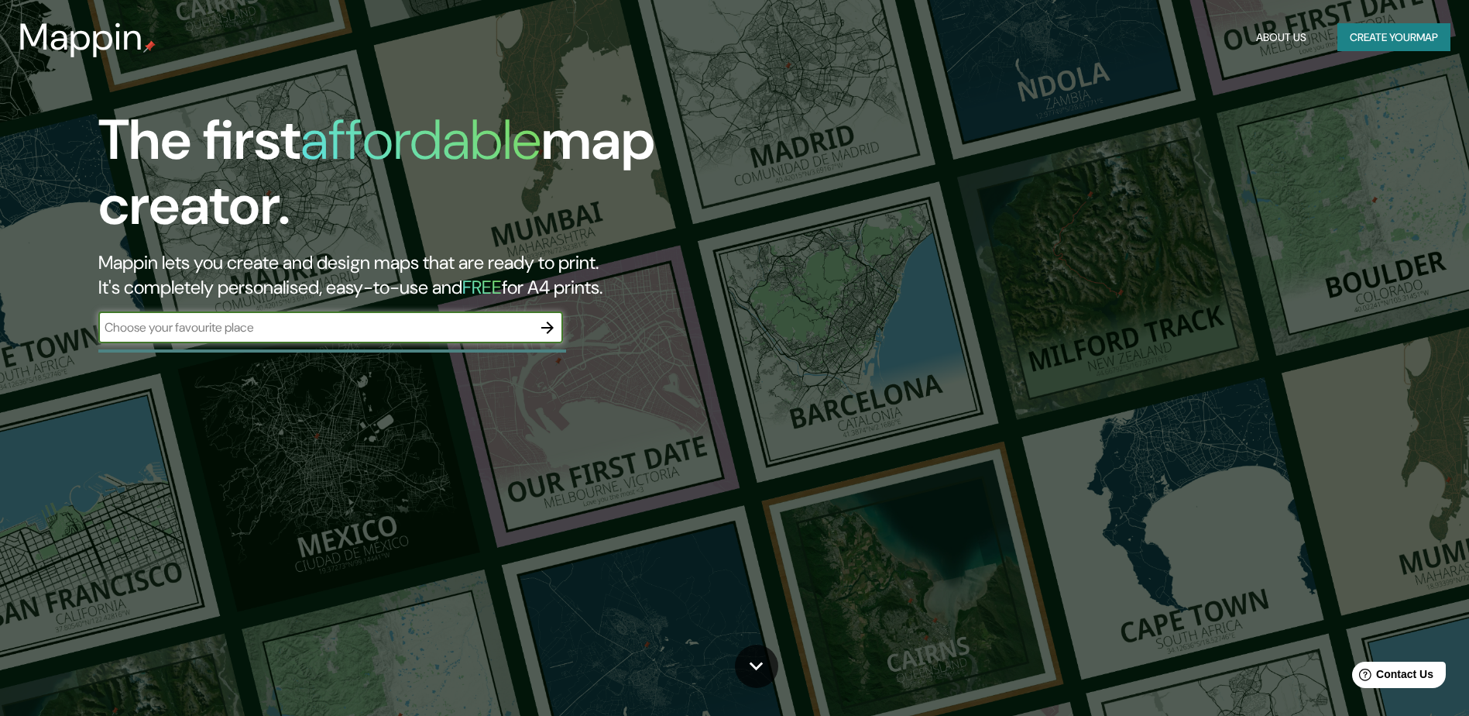
click at [545, 328] on icon "button" at bounding box center [547, 327] width 12 height 12
click at [397, 342] on div "​" at bounding box center [330, 327] width 465 height 31
type input "uruapan"
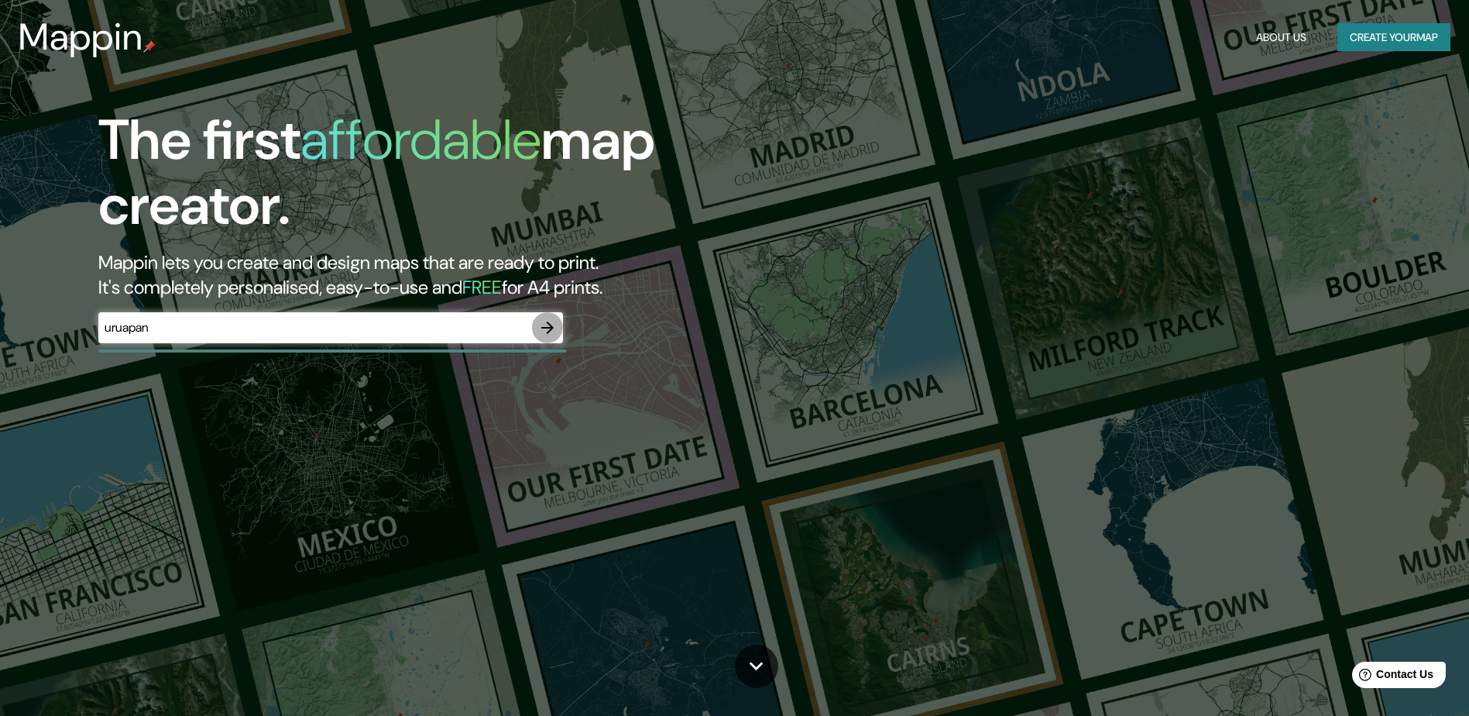
click at [548, 327] on icon "button" at bounding box center [547, 327] width 12 height 12
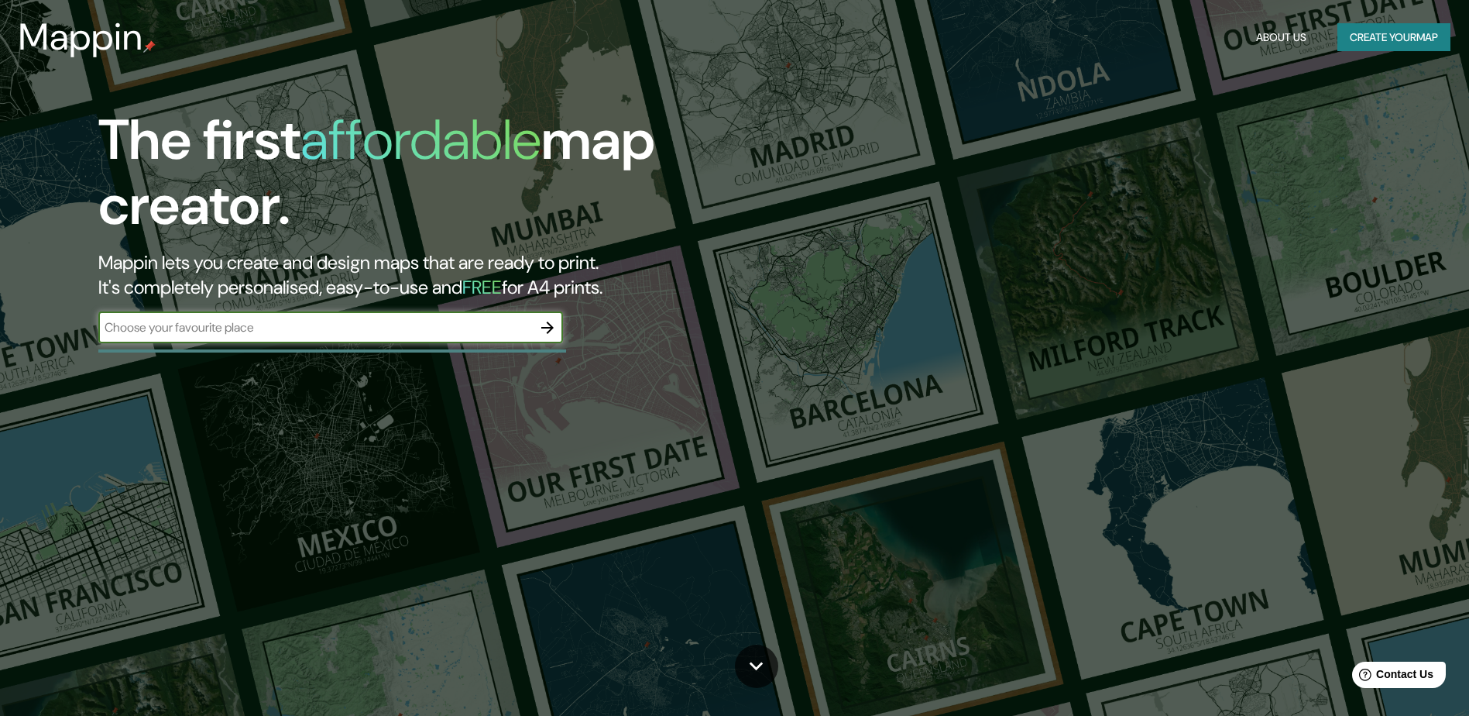
click at [253, 328] on input "text" at bounding box center [315, 327] width 434 height 18
type input "uruapan"
drag, startPoint x: 253, startPoint y: 328, endPoint x: 290, endPoint y: 325, distance: 37.3
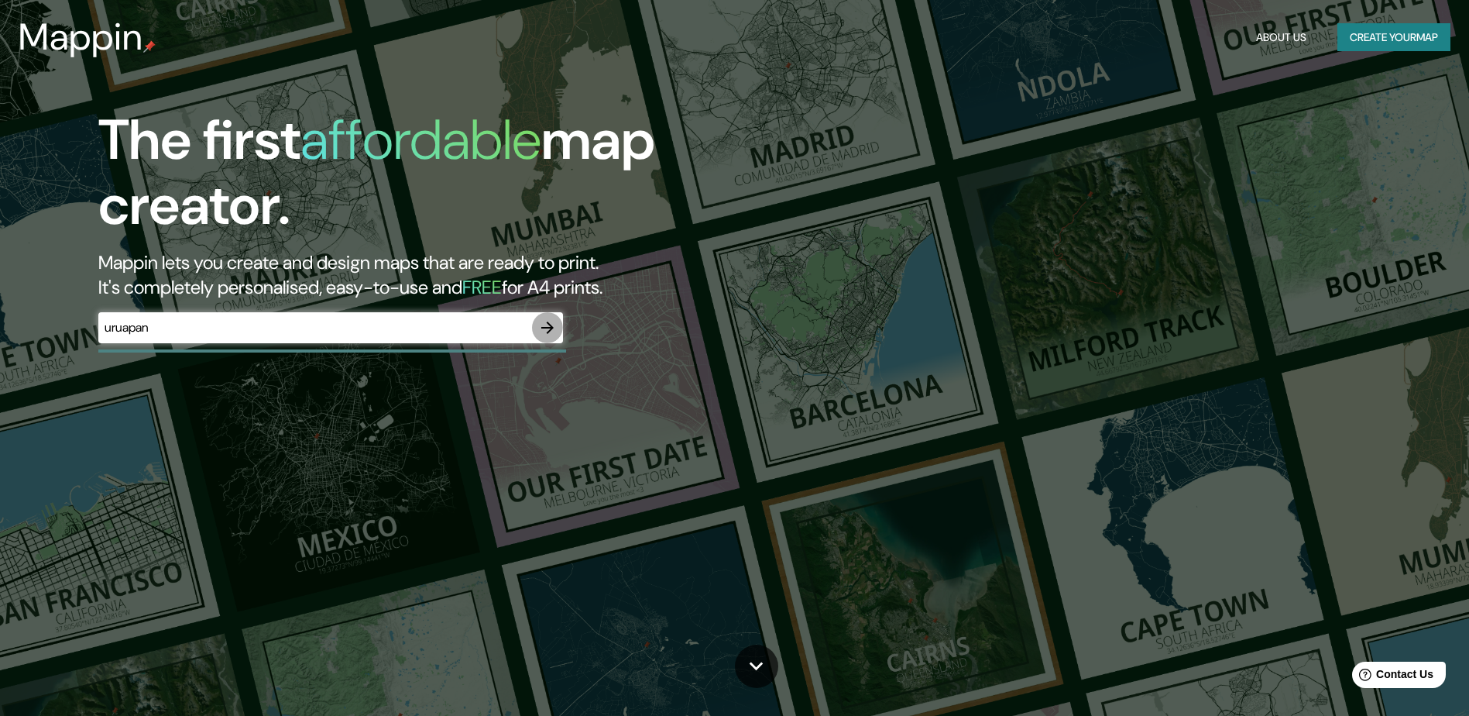
click at [548, 326] on icon "button" at bounding box center [547, 327] width 19 height 19
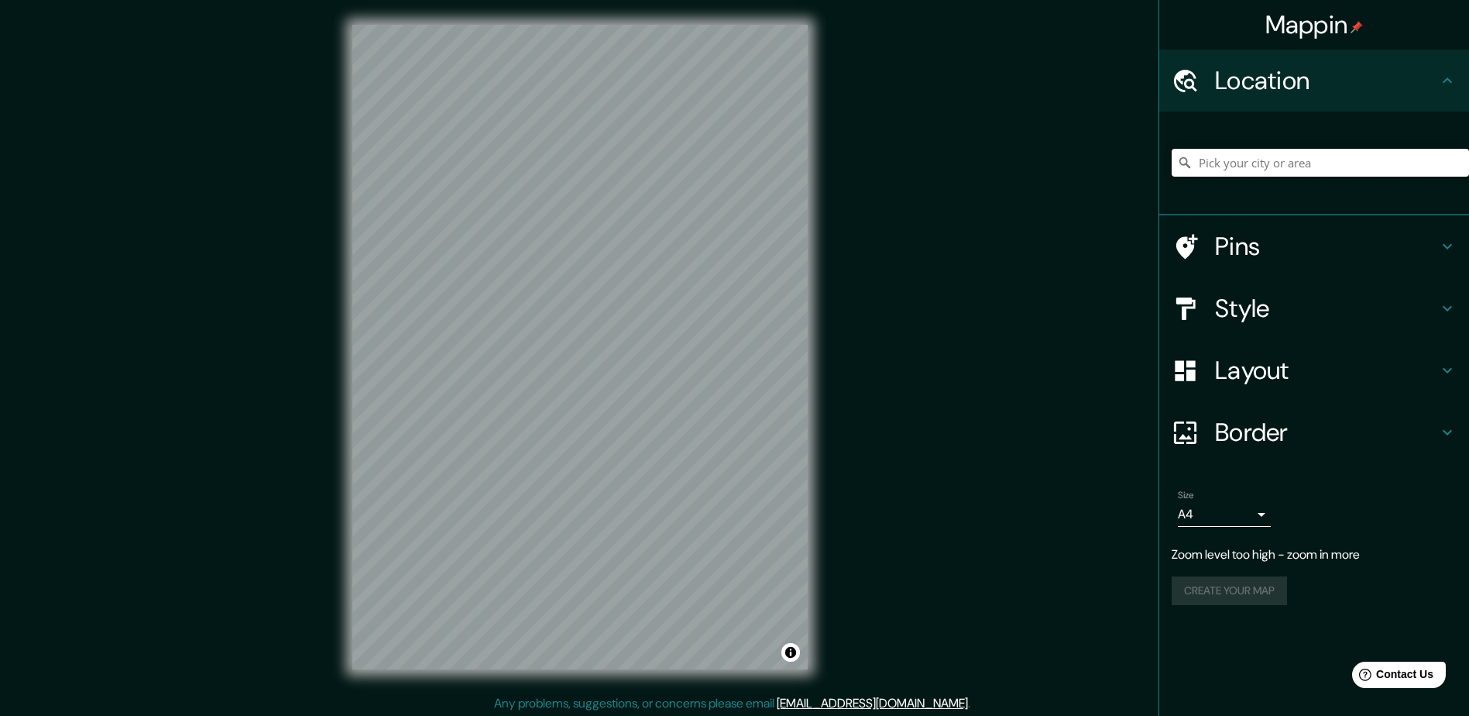
click at [1311, 164] on input "Pick your city or area" at bounding box center [1320, 163] width 297 height 28
type input "Uruapan, Michoacán, México"
click at [1304, 364] on h4 "Layout" at bounding box center [1326, 370] width 223 height 31
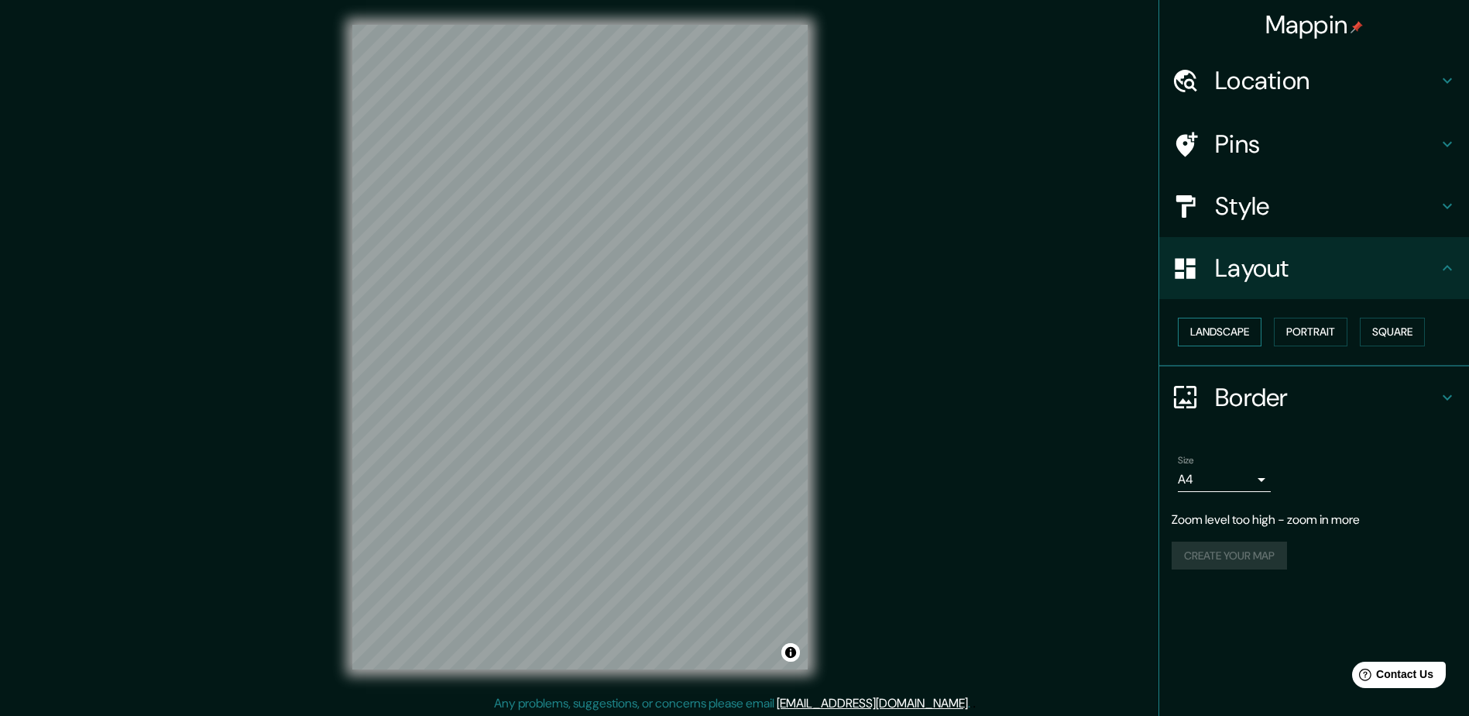
click at [1247, 338] on button "Landscape" at bounding box center [1220, 332] width 84 height 29
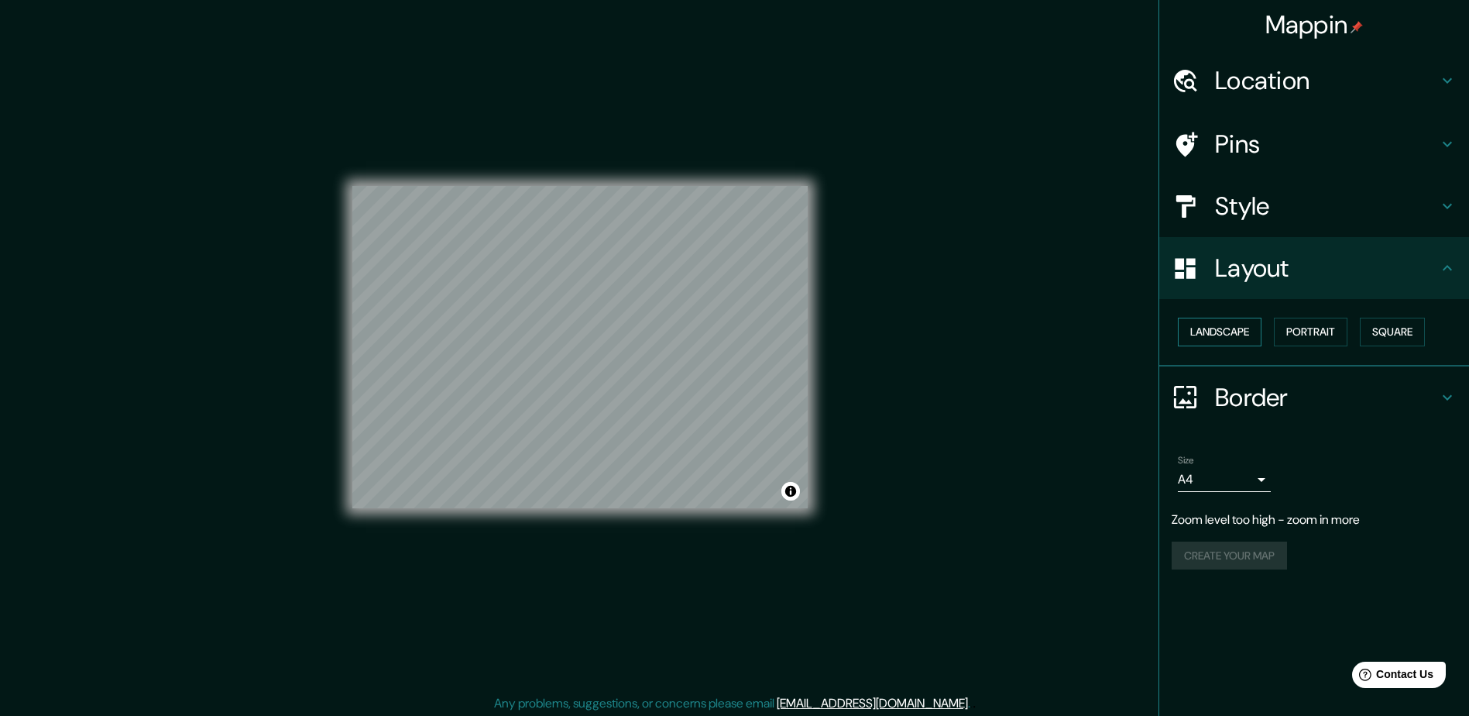
click at [1228, 338] on button "Landscape" at bounding box center [1220, 332] width 84 height 29
click at [1276, 275] on h4 "Layout" at bounding box center [1326, 268] width 223 height 31
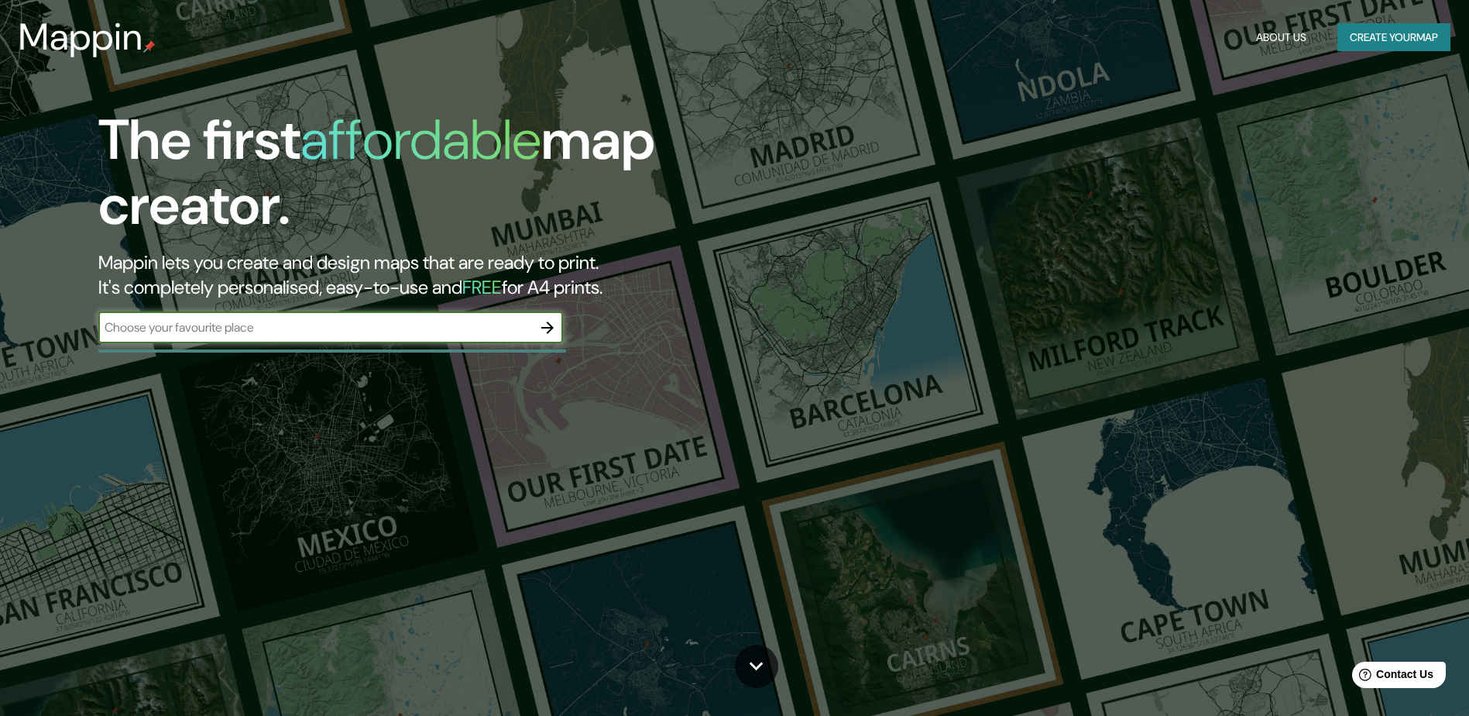
click at [400, 318] on input "text" at bounding box center [315, 327] width 434 height 18
click at [543, 324] on icon "button" at bounding box center [547, 327] width 19 height 19
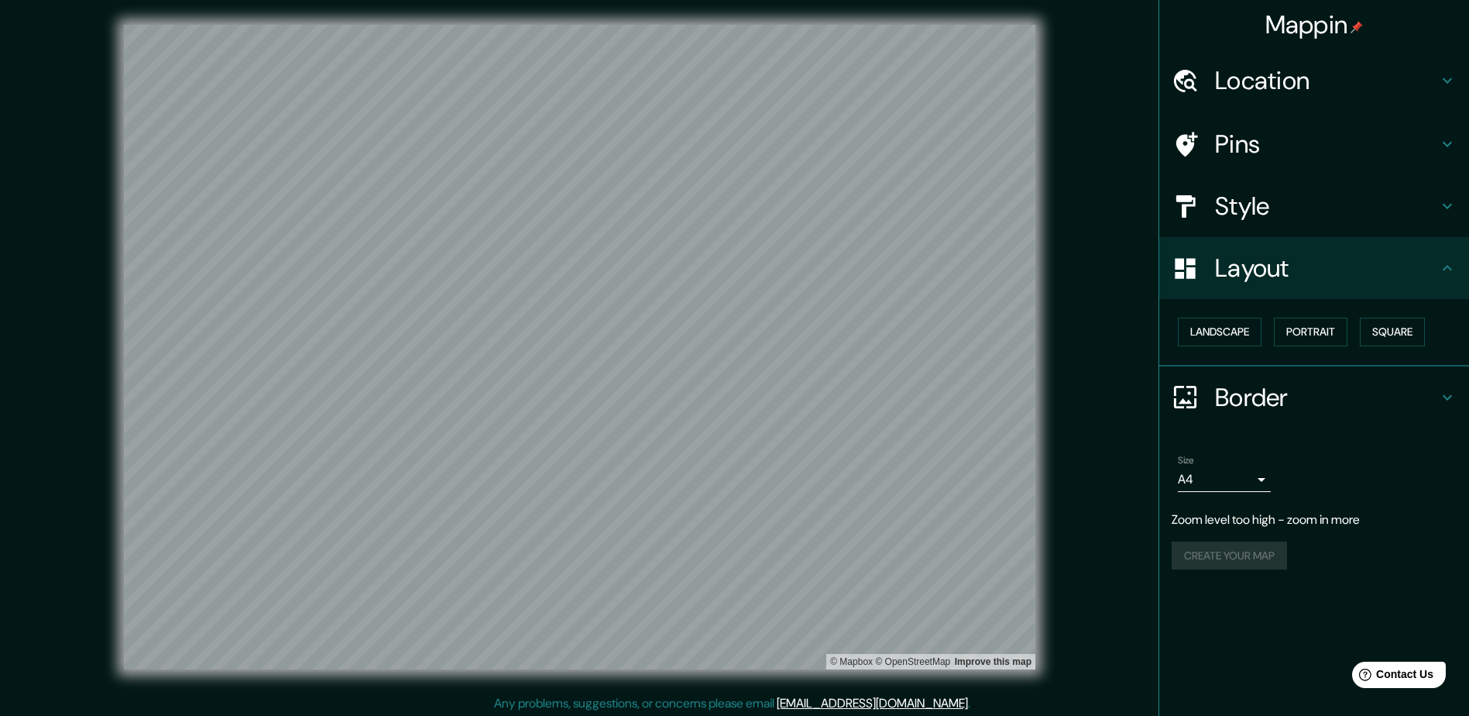
click at [1275, 69] on h4 "Location" at bounding box center [1326, 80] width 223 height 31
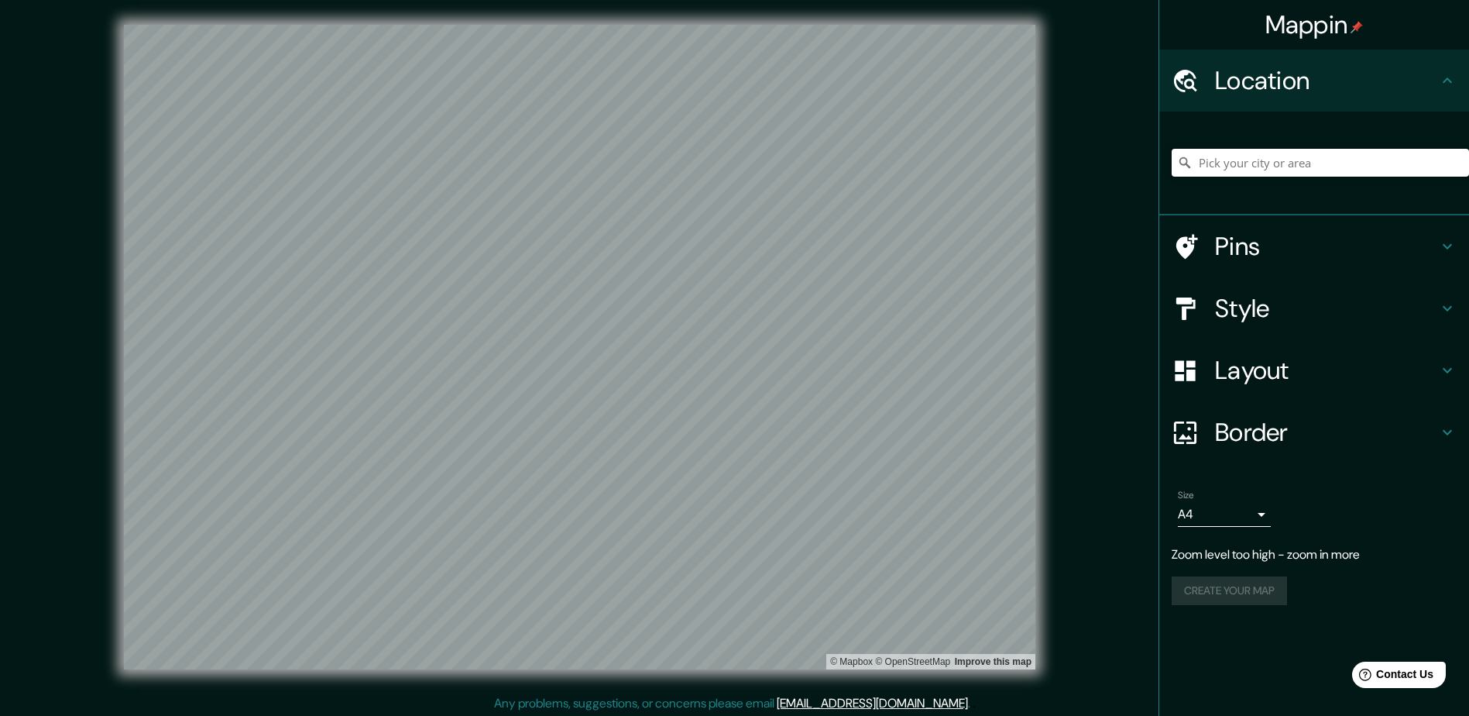
click at [1273, 162] on input "Pick your city or area" at bounding box center [1320, 163] width 297 height 28
type input "Uruapan, Michoacán, México"
click at [1279, 356] on h4 "Layout" at bounding box center [1326, 370] width 223 height 31
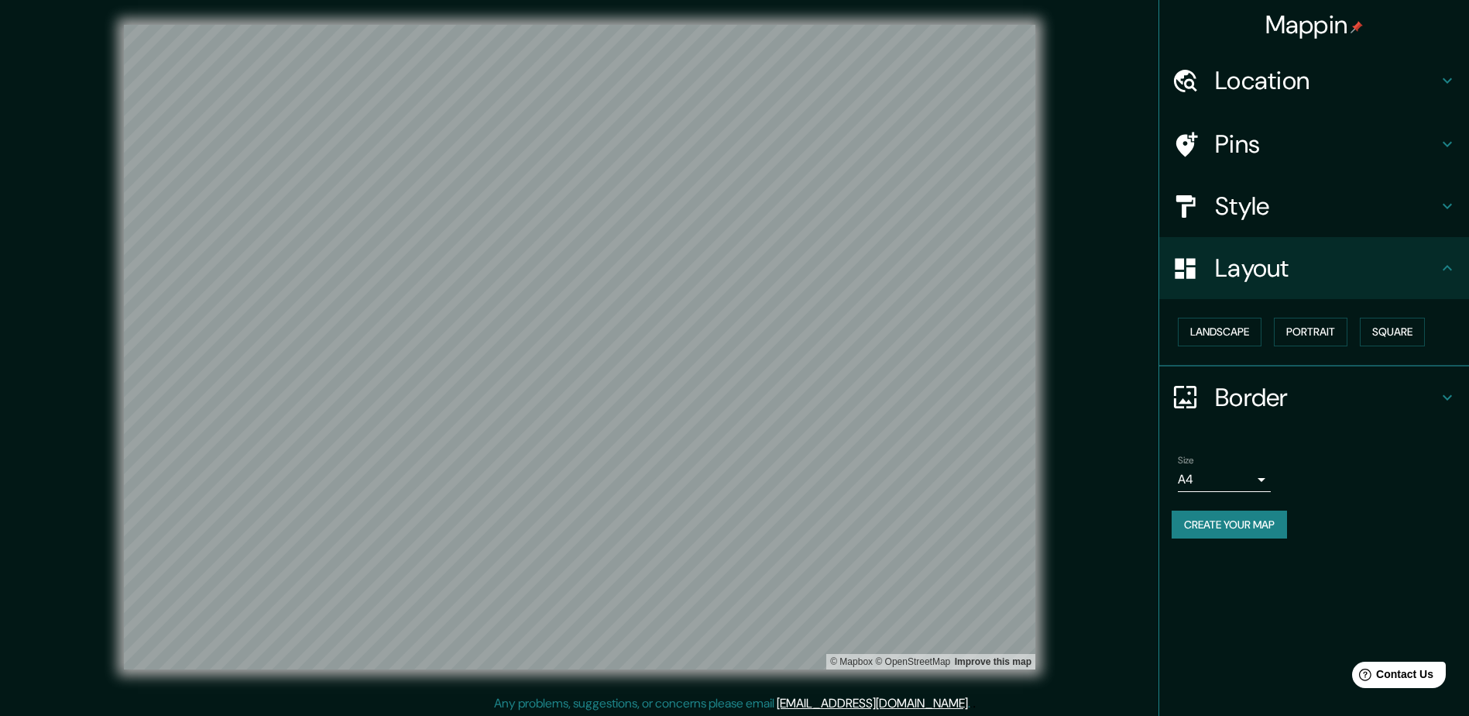
click at [1342, 204] on h4 "Style" at bounding box center [1326, 206] width 223 height 31
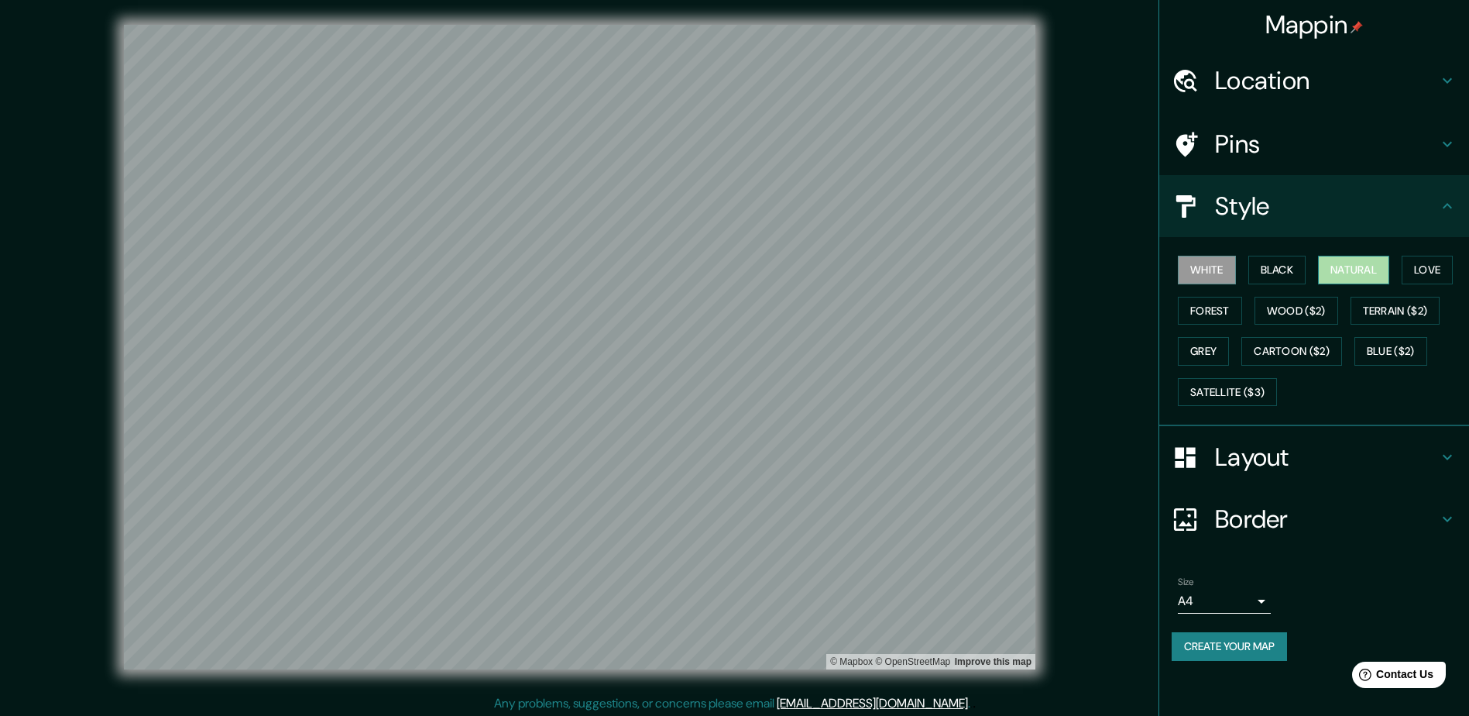
click at [1357, 259] on button "Natural" at bounding box center [1353, 270] width 71 height 29
click at [1260, 655] on button "Create your map" at bounding box center [1229, 646] width 115 height 29
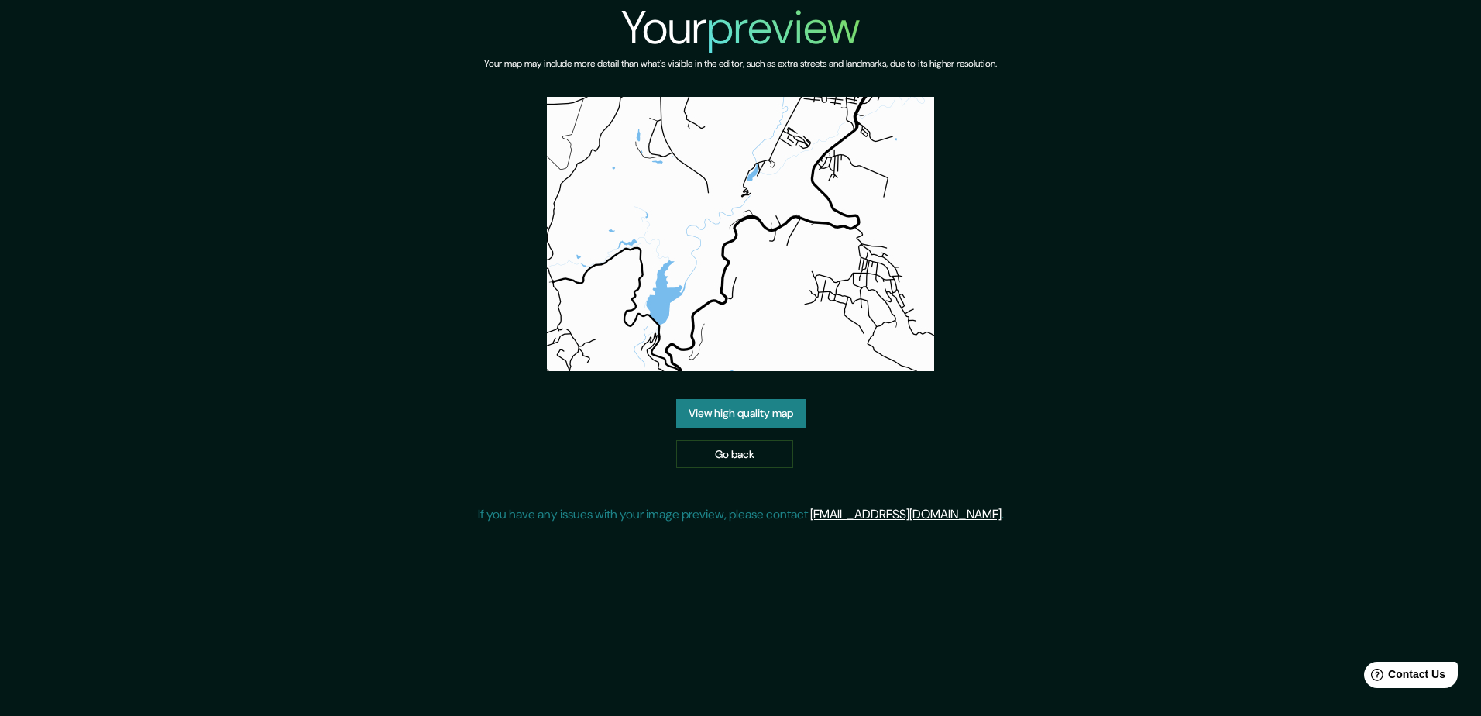
click at [713, 403] on link "View high quality map" at bounding box center [740, 413] width 129 height 29
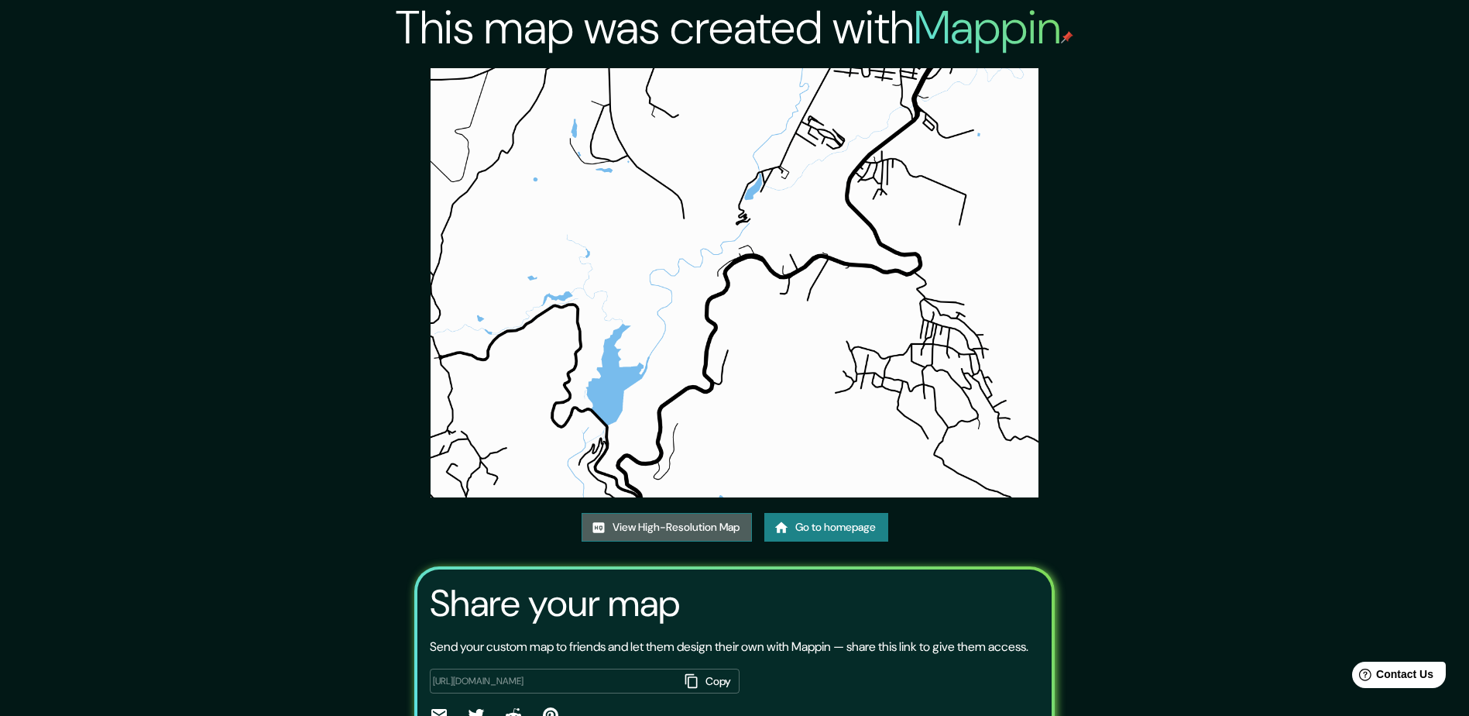
click at [638, 527] on link "View High-Resolution Map" at bounding box center [667, 527] width 170 height 29
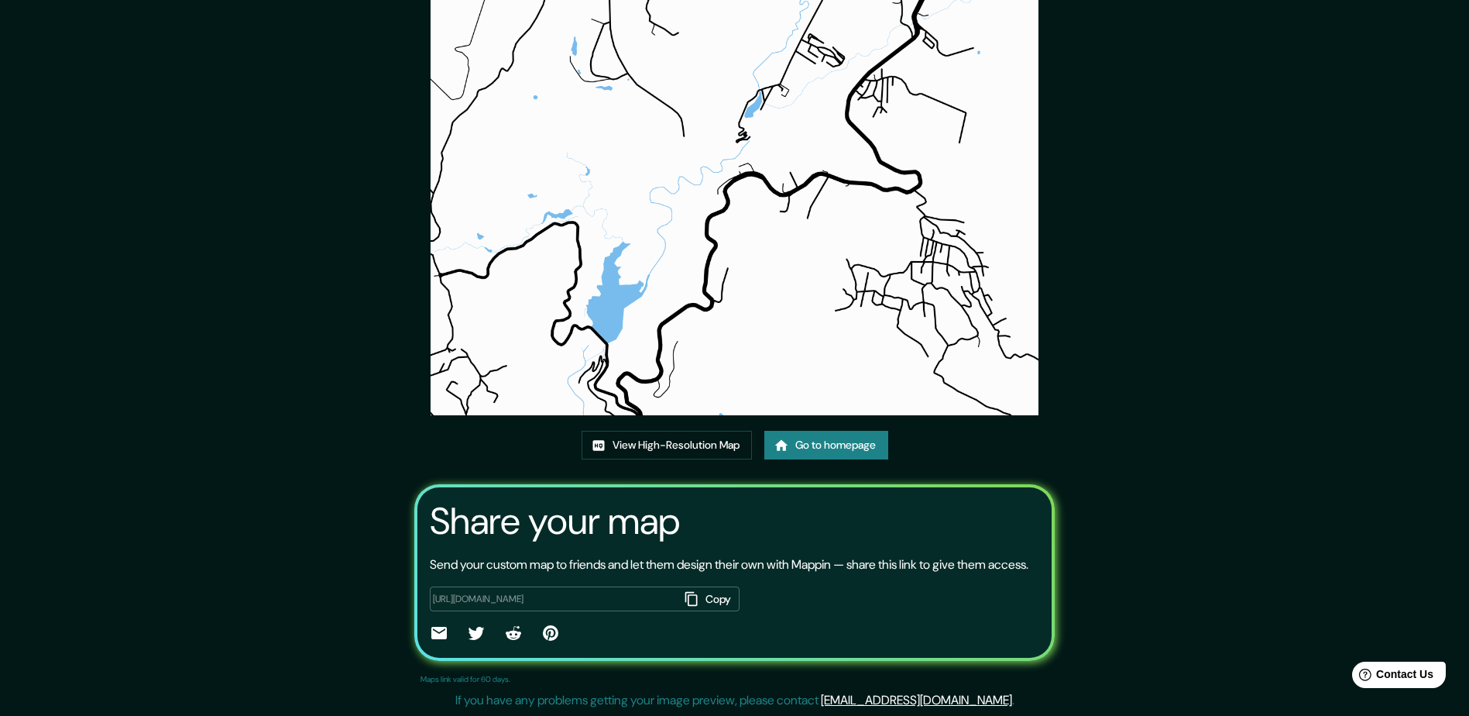
scroll to position [101, 0]
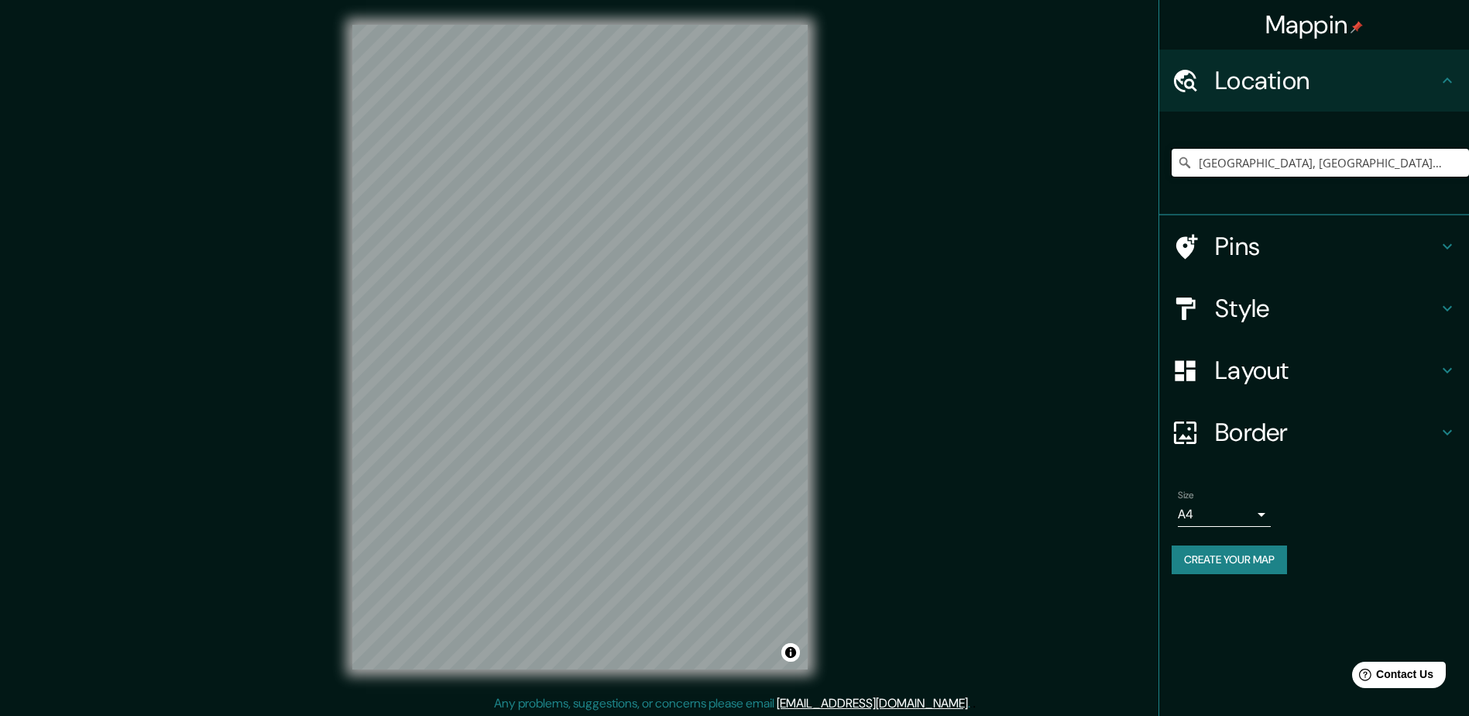
click at [1294, 172] on input "[GEOGRAPHIC_DATA], [GEOGRAPHIC_DATA], [GEOGRAPHIC_DATA]" at bounding box center [1320, 163] width 297 height 28
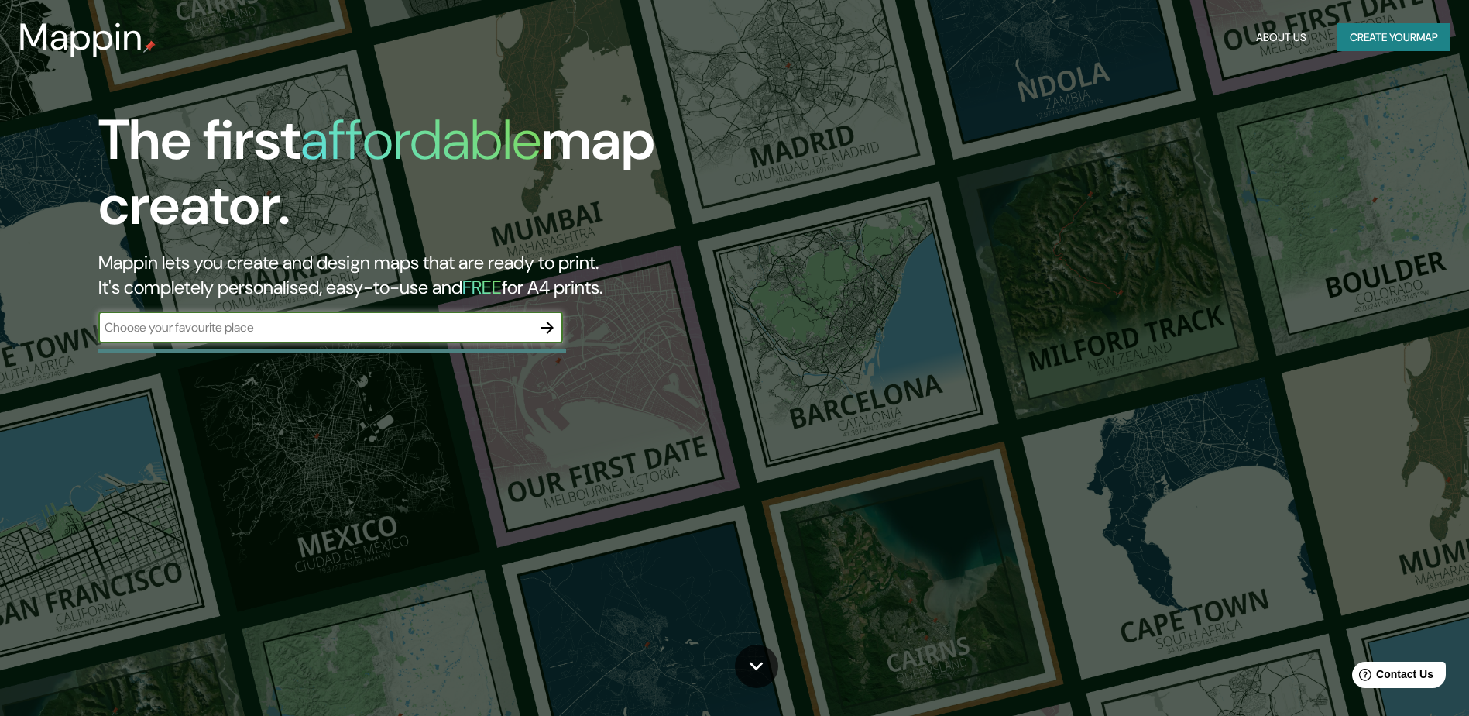
click at [550, 328] on icon "button" at bounding box center [547, 327] width 12 height 12
click at [524, 328] on input "text" at bounding box center [315, 327] width 434 height 18
type input "uruapan"
click at [547, 326] on icon "button" at bounding box center [547, 327] width 19 height 19
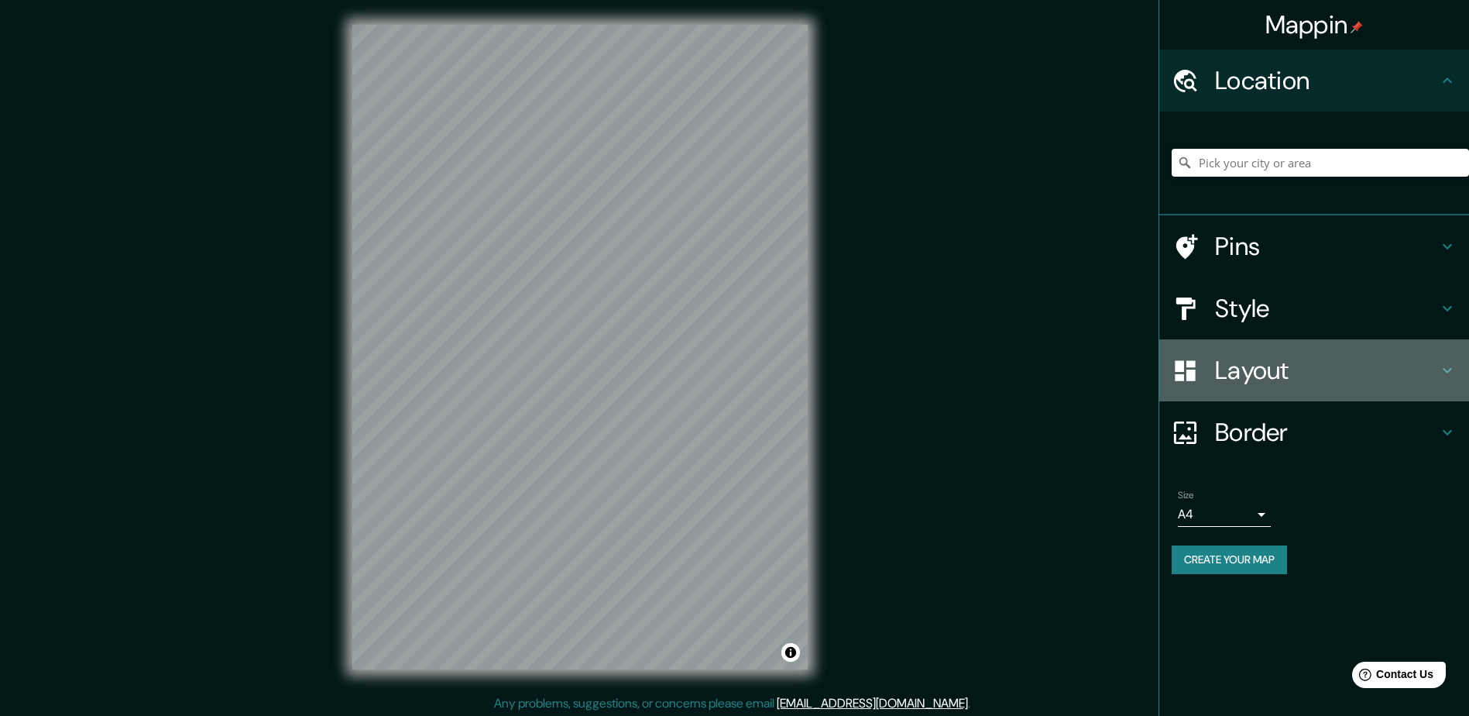
click at [1283, 391] on div "Layout" at bounding box center [1315, 370] width 310 height 62
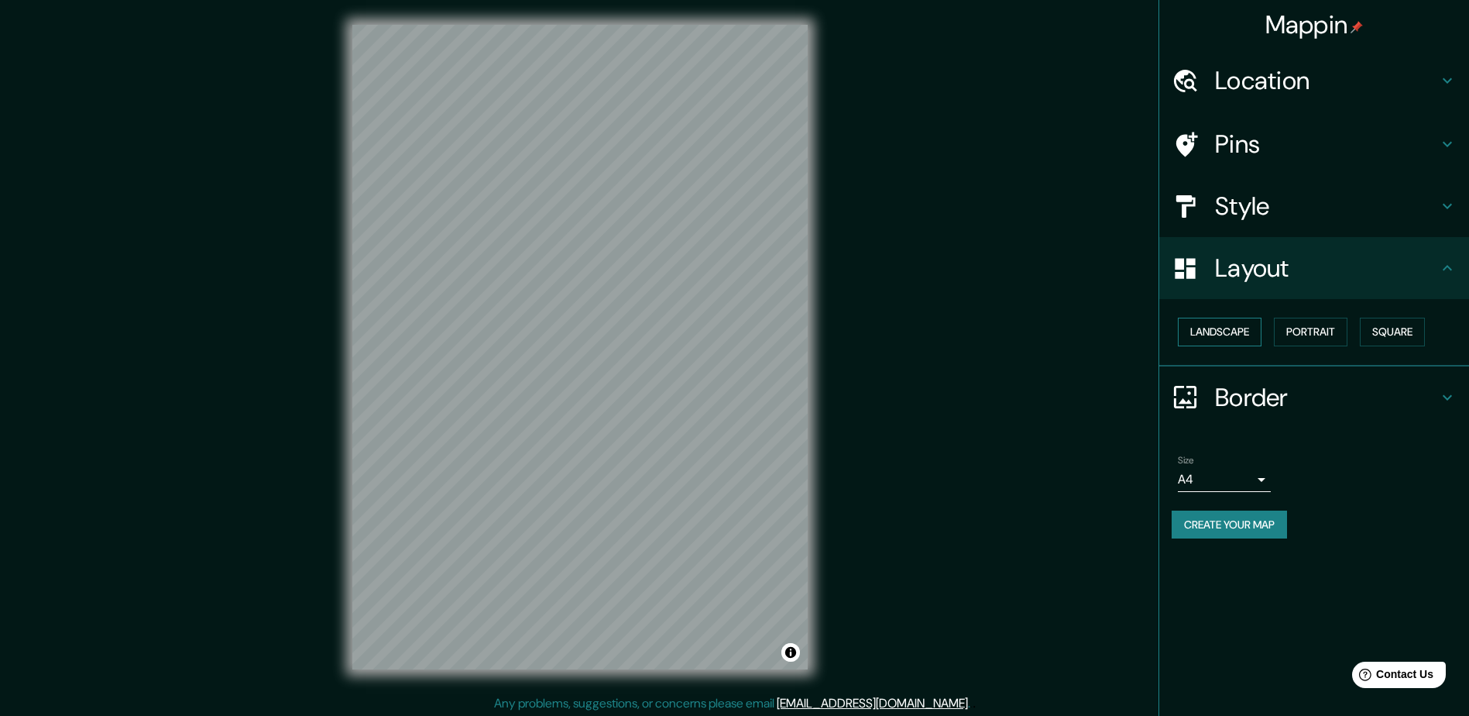
click at [1226, 335] on button "Landscape" at bounding box center [1220, 332] width 84 height 29
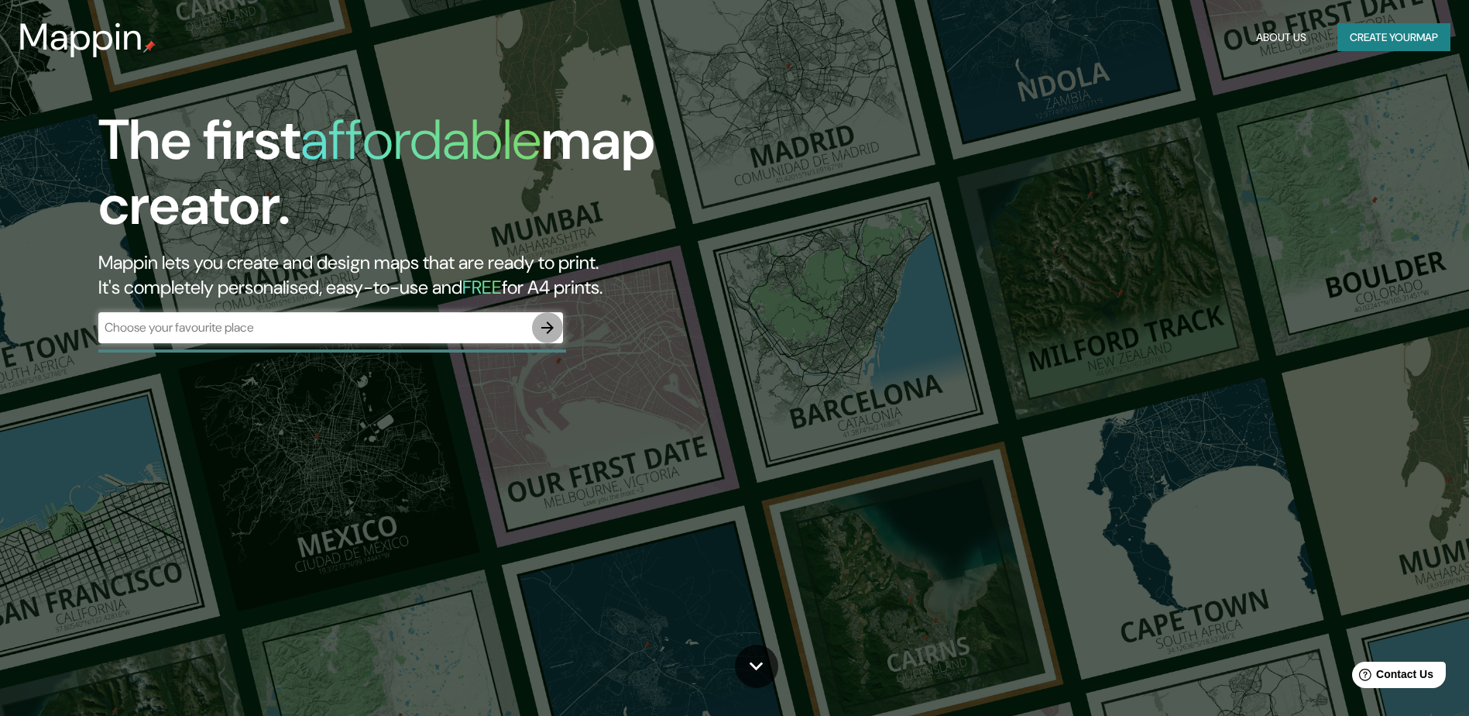
click at [553, 327] on icon "button" at bounding box center [547, 327] width 12 height 12
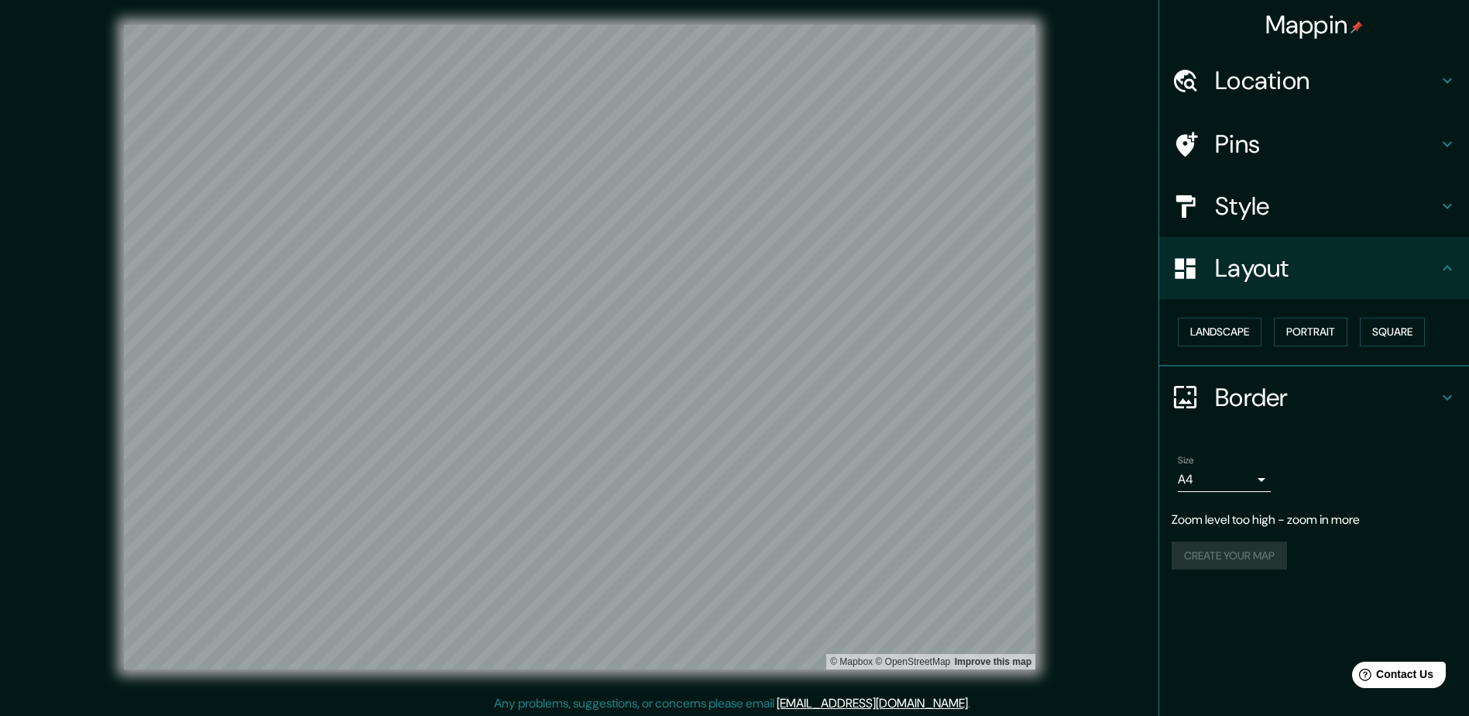
click at [1355, 64] on div "Location" at bounding box center [1315, 81] width 310 height 62
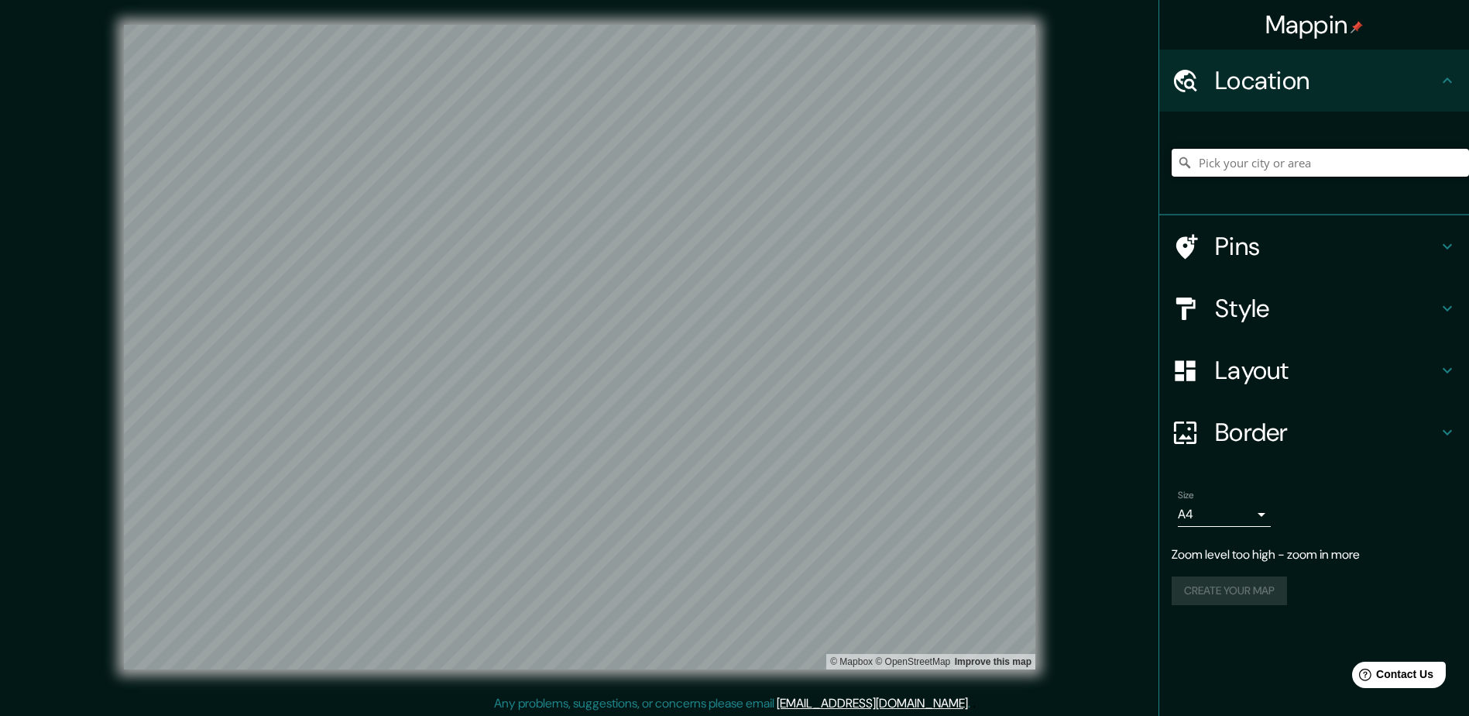
click at [1331, 149] on input "Pick your city or area" at bounding box center [1320, 163] width 297 height 28
type input "Uruapan, Michoacán, México"
click at [1352, 381] on h4 "Layout" at bounding box center [1326, 370] width 223 height 31
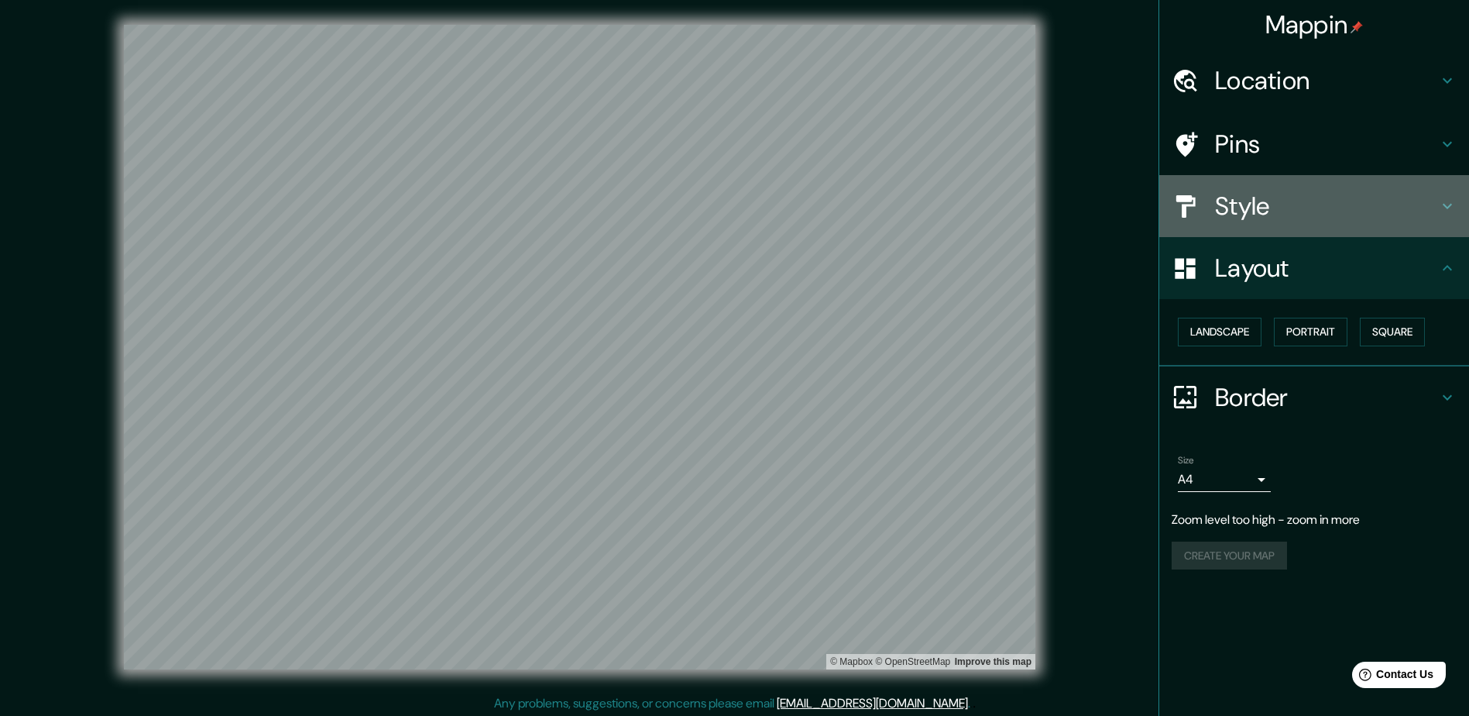
click at [1383, 187] on div "Style" at bounding box center [1315, 206] width 310 height 62
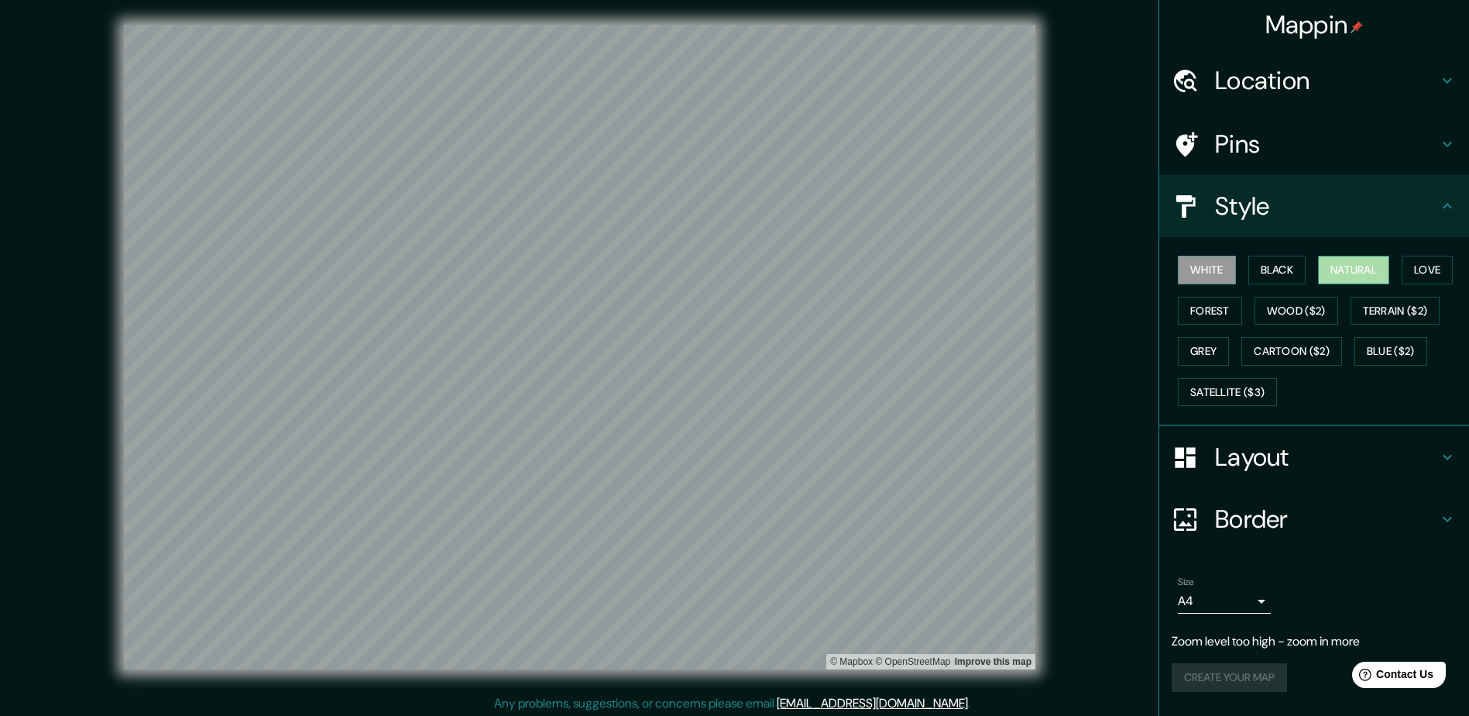
click at [1349, 268] on button "Natural" at bounding box center [1353, 270] width 71 height 29
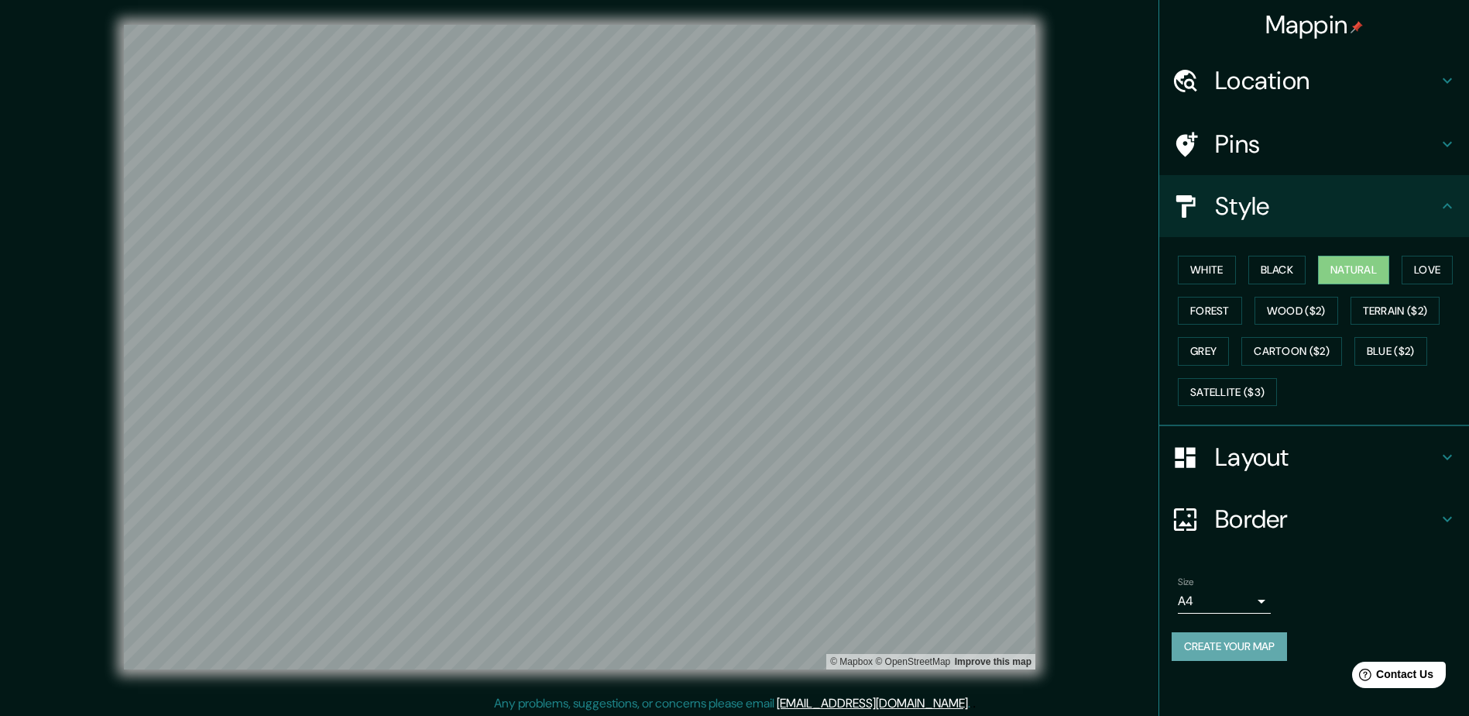
click at [1259, 642] on button "Create your map" at bounding box center [1229, 646] width 115 height 29
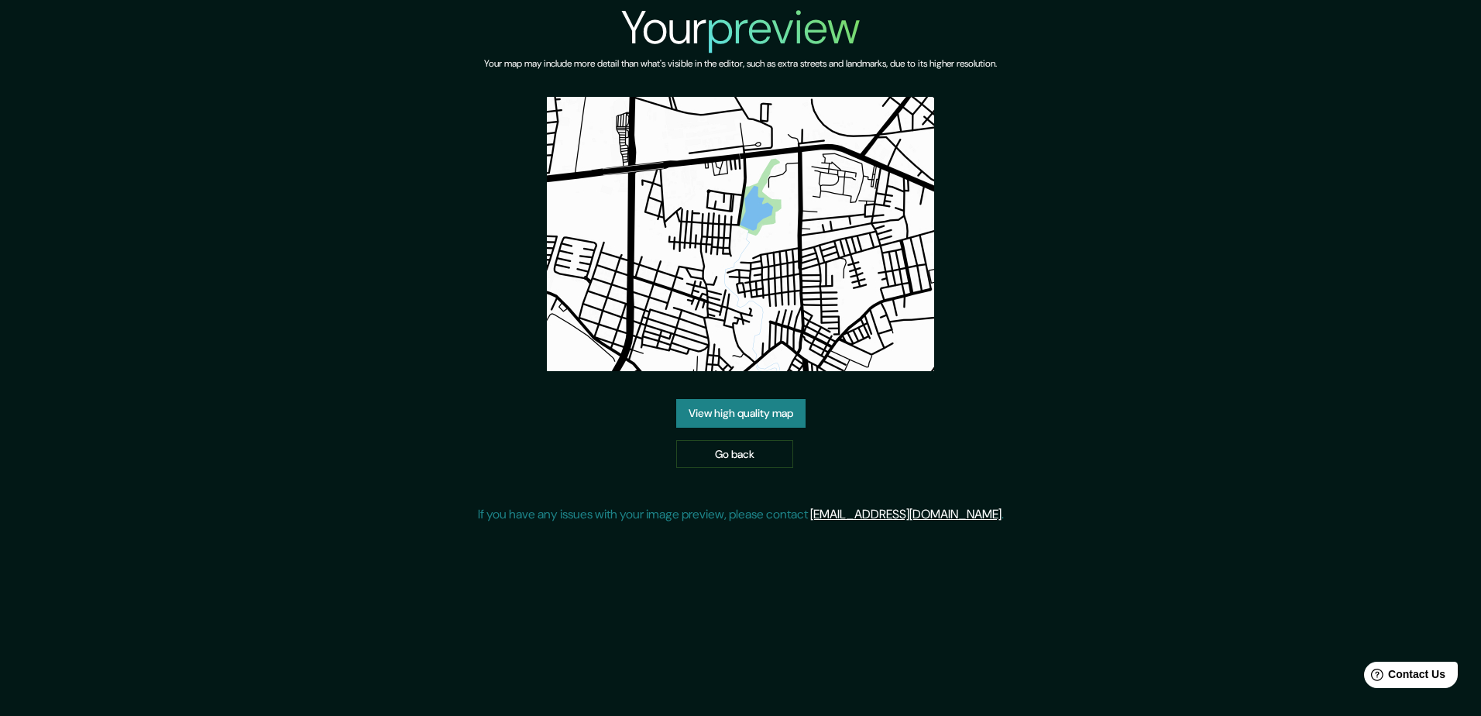
click at [753, 414] on link "View high quality map" at bounding box center [740, 413] width 129 height 29
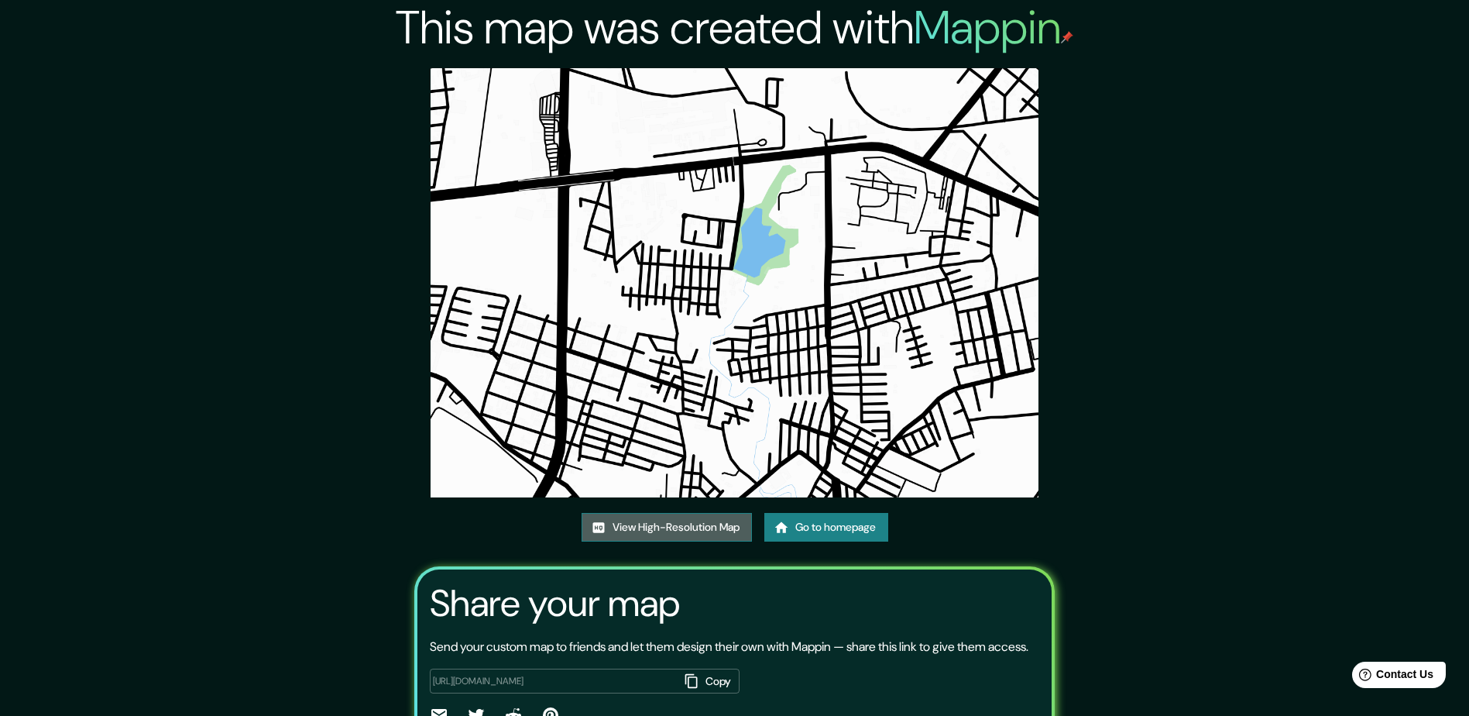
click at [668, 525] on link "View High-Resolution Map" at bounding box center [667, 527] width 170 height 29
click at [818, 537] on link "Go to homepage" at bounding box center [826, 527] width 124 height 29
